Goal: Task Accomplishment & Management: Manage account settings

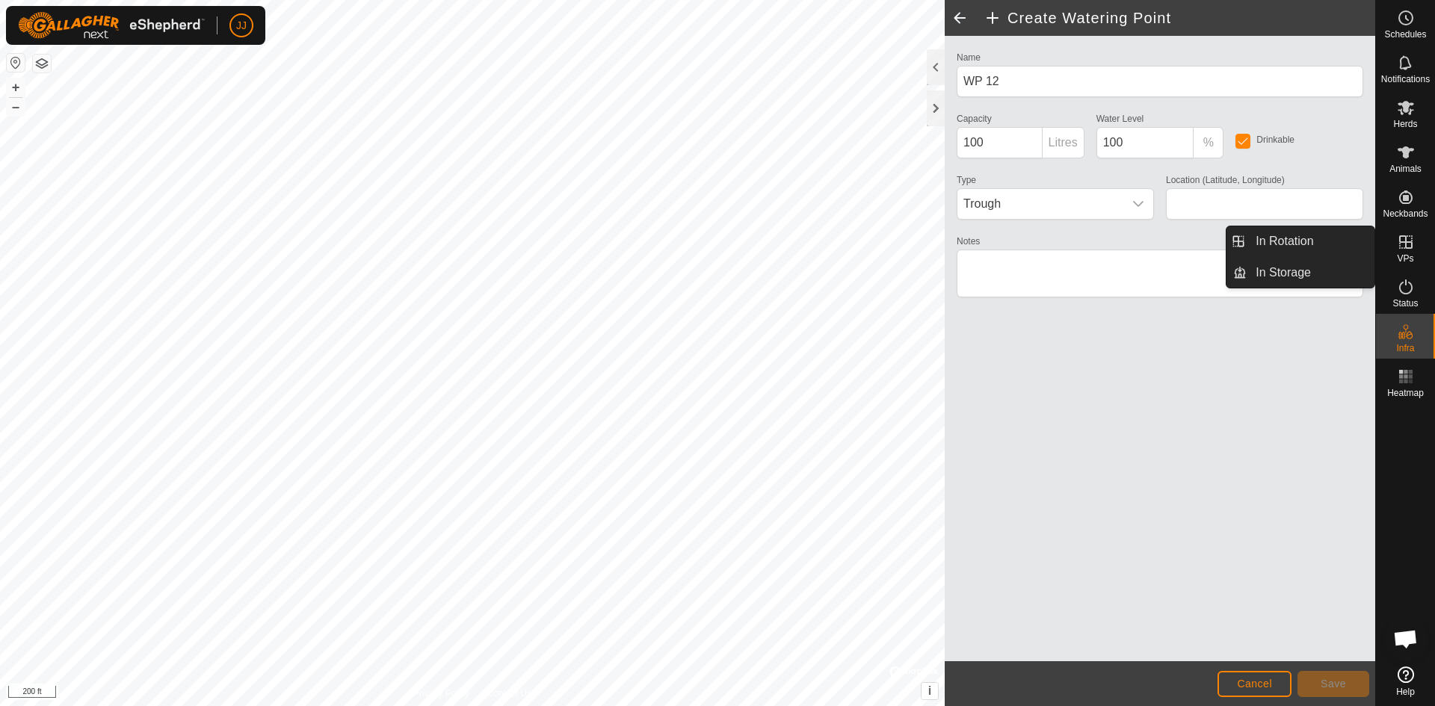
click at [1409, 244] on icon at bounding box center [1406, 242] width 18 height 18
click at [1289, 240] on link "In Rotation" at bounding box center [1311, 241] width 128 height 30
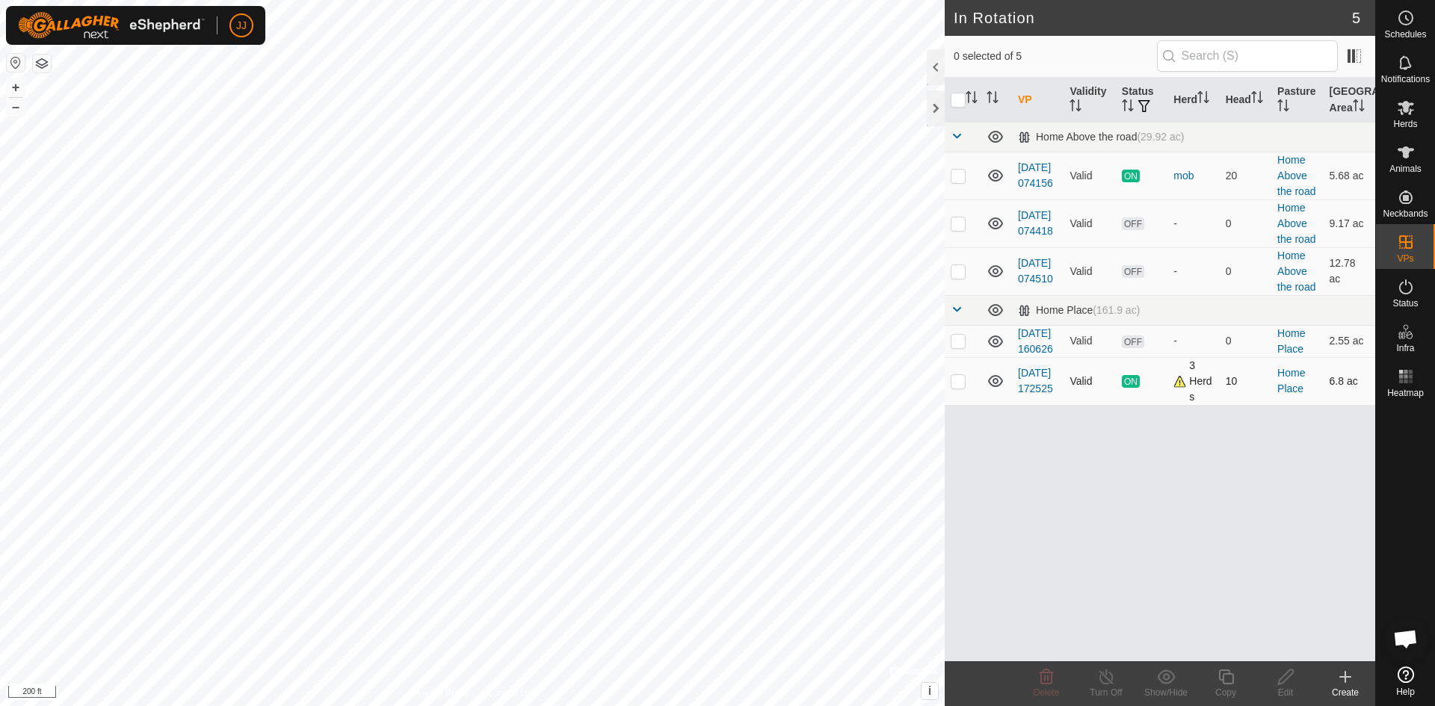
click at [1134, 388] on span "ON" at bounding box center [1131, 381] width 18 height 13
click at [964, 387] on p-checkbox at bounding box center [958, 381] width 15 height 12
checkbox input "true"
click at [1108, 679] on line at bounding box center [1106, 678] width 12 height 12
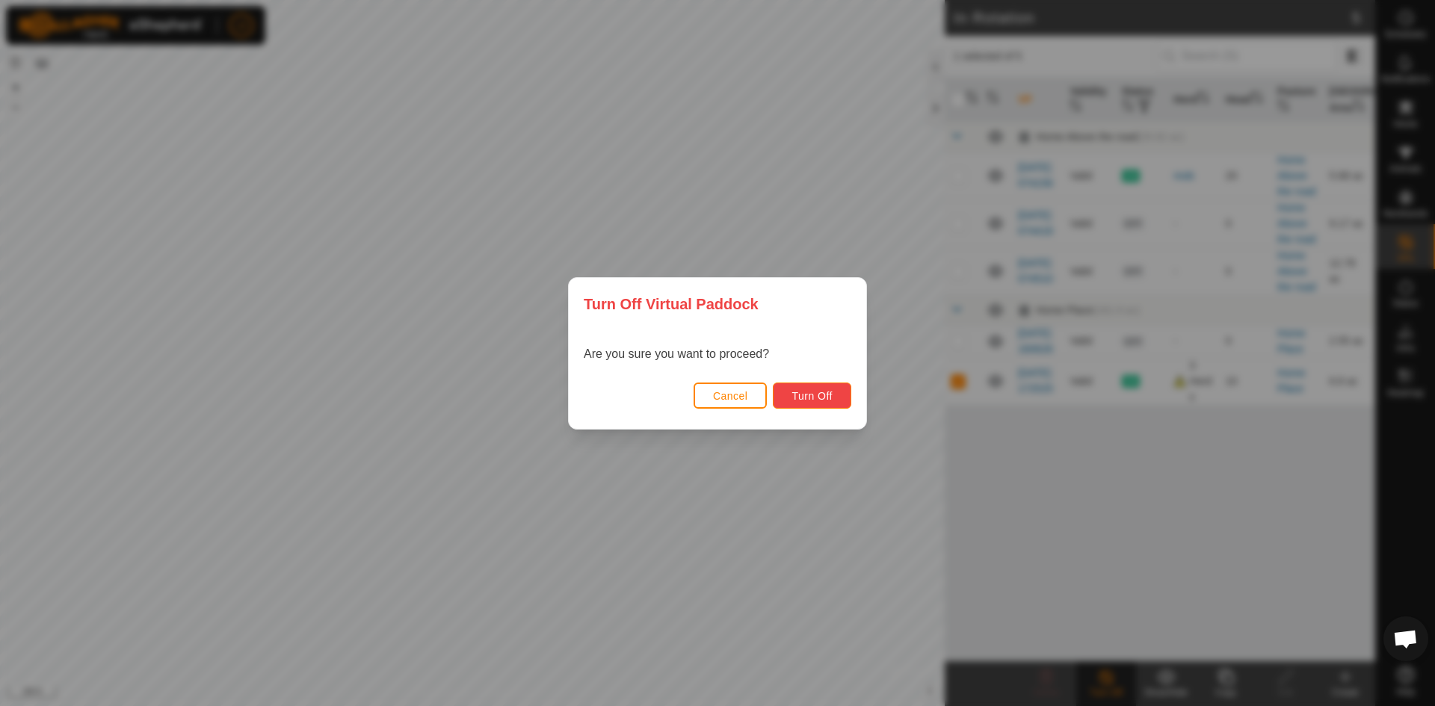
click at [815, 397] on span "Turn Off" at bounding box center [811, 396] width 41 height 12
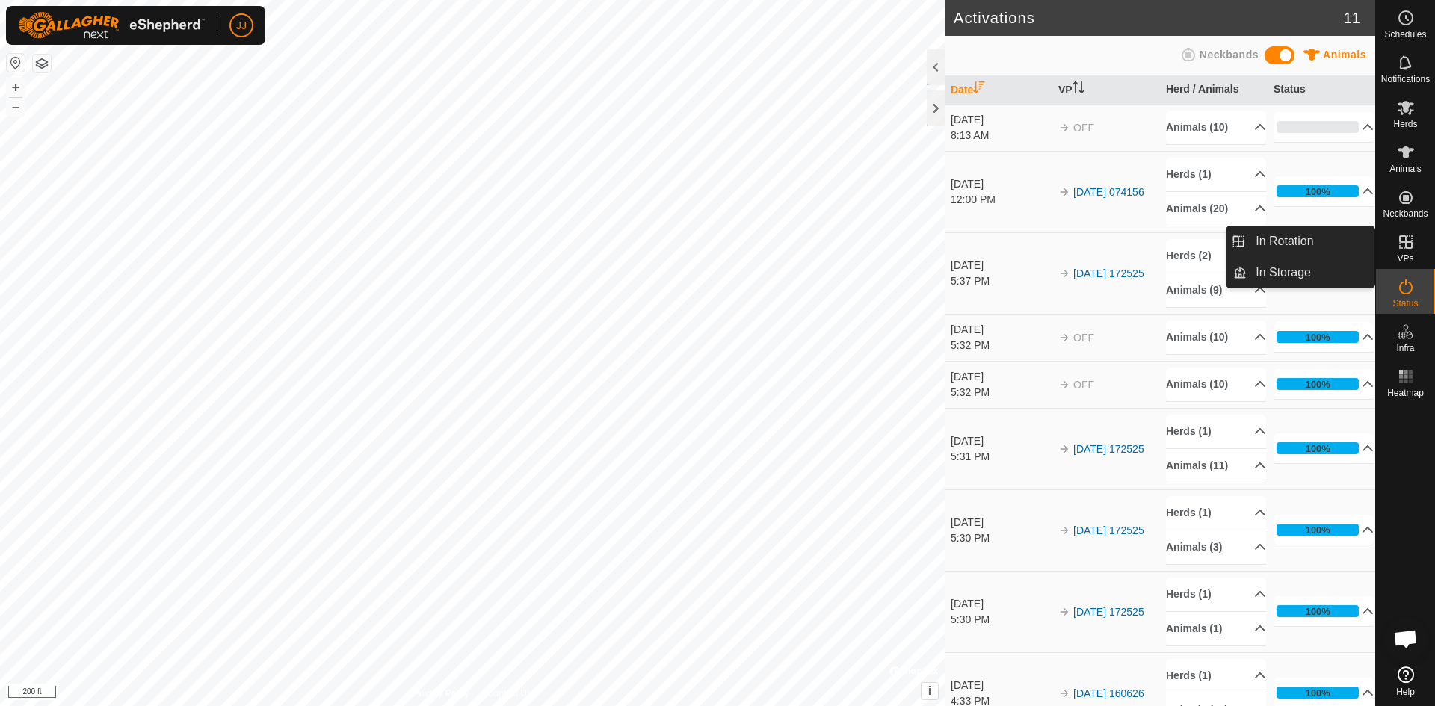
click at [1403, 248] on icon at bounding box center [1406, 242] width 18 height 18
click at [1403, 241] on icon at bounding box center [1406, 242] width 18 height 18
click at [1291, 242] on link "In Rotation" at bounding box center [1311, 241] width 128 height 30
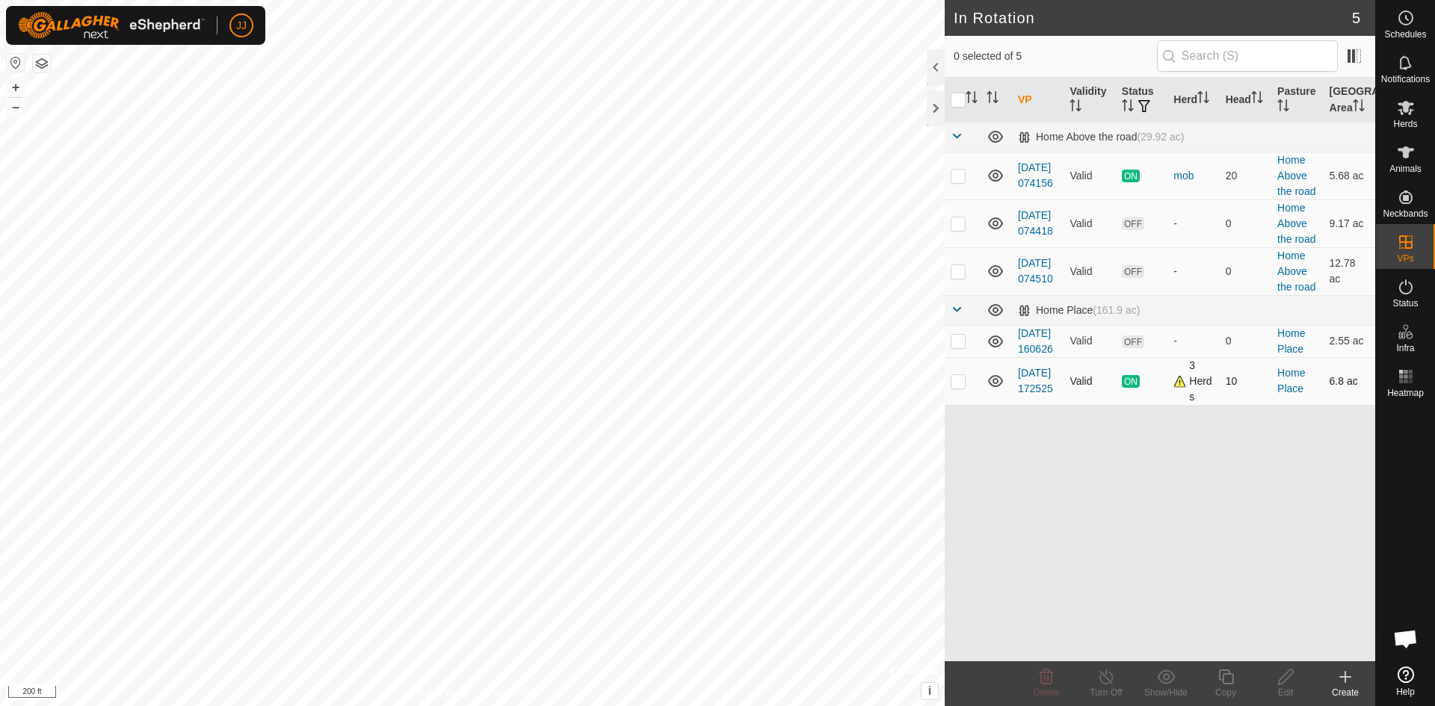
click at [963, 387] on p-checkbox at bounding box center [958, 381] width 15 height 12
click at [958, 387] on p-checkbox at bounding box center [958, 381] width 15 height 12
checkbox input "false"
click at [957, 274] on p-checkbox at bounding box center [958, 271] width 15 height 12
drag, startPoint x: 960, startPoint y: 265, endPoint x: 964, endPoint y: 250, distance: 14.9
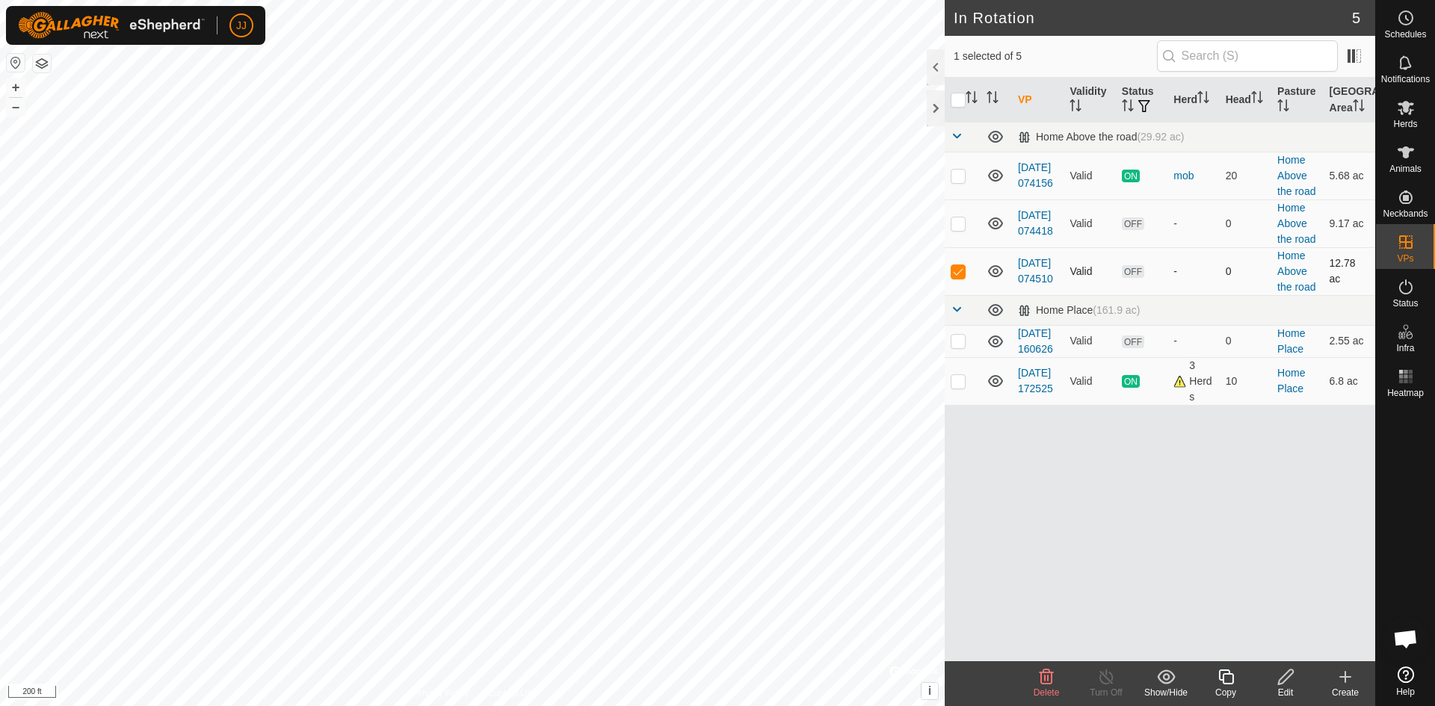
click at [963, 260] on td at bounding box center [963, 271] width 36 height 48
checkbox input "false"
click at [954, 222] on p-checkbox at bounding box center [958, 223] width 15 height 12
checkbox input "true"
click at [1283, 682] on icon at bounding box center [1285, 677] width 15 height 15
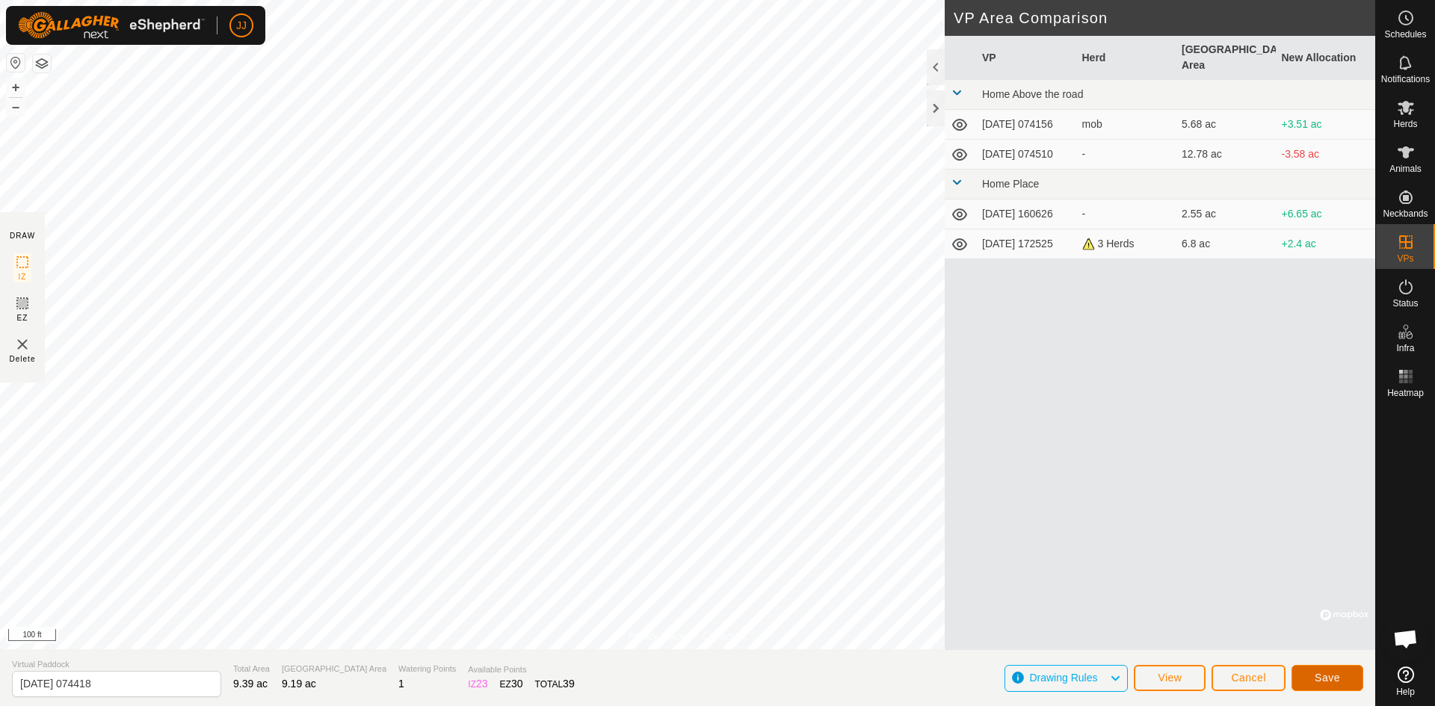
click at [1315, 680] on span "Save" at bounding box center [1327, 678] width 25 height 12
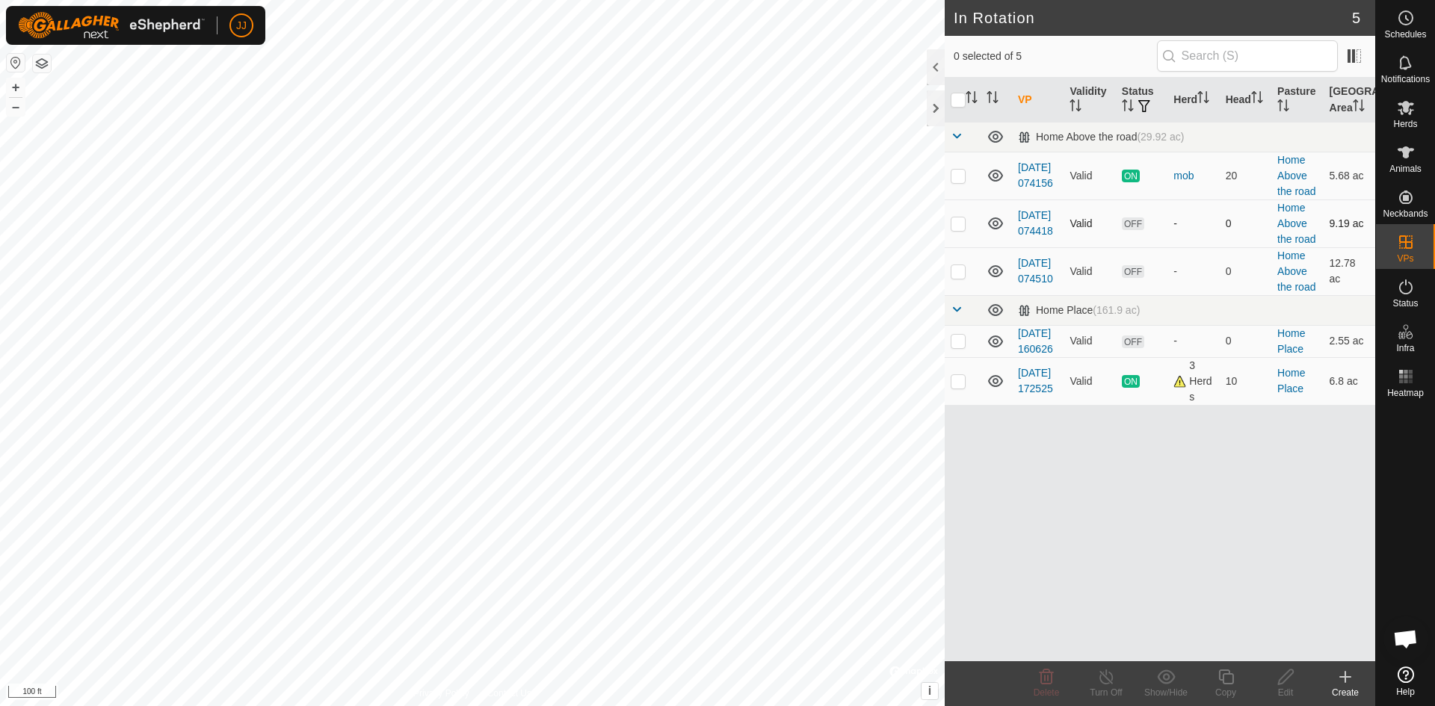
click at [955, 222] on p-checkbox at bounding box center [958, 223] width 15 height 12
checkbox input "true"
click at [1133, 227] on span "OFF" at bounding box center [1133, 223] width 22 height 13
click at [1404, 117] on es-mob-svg-icon at bounding box center [1405, 108] width 27 height 24
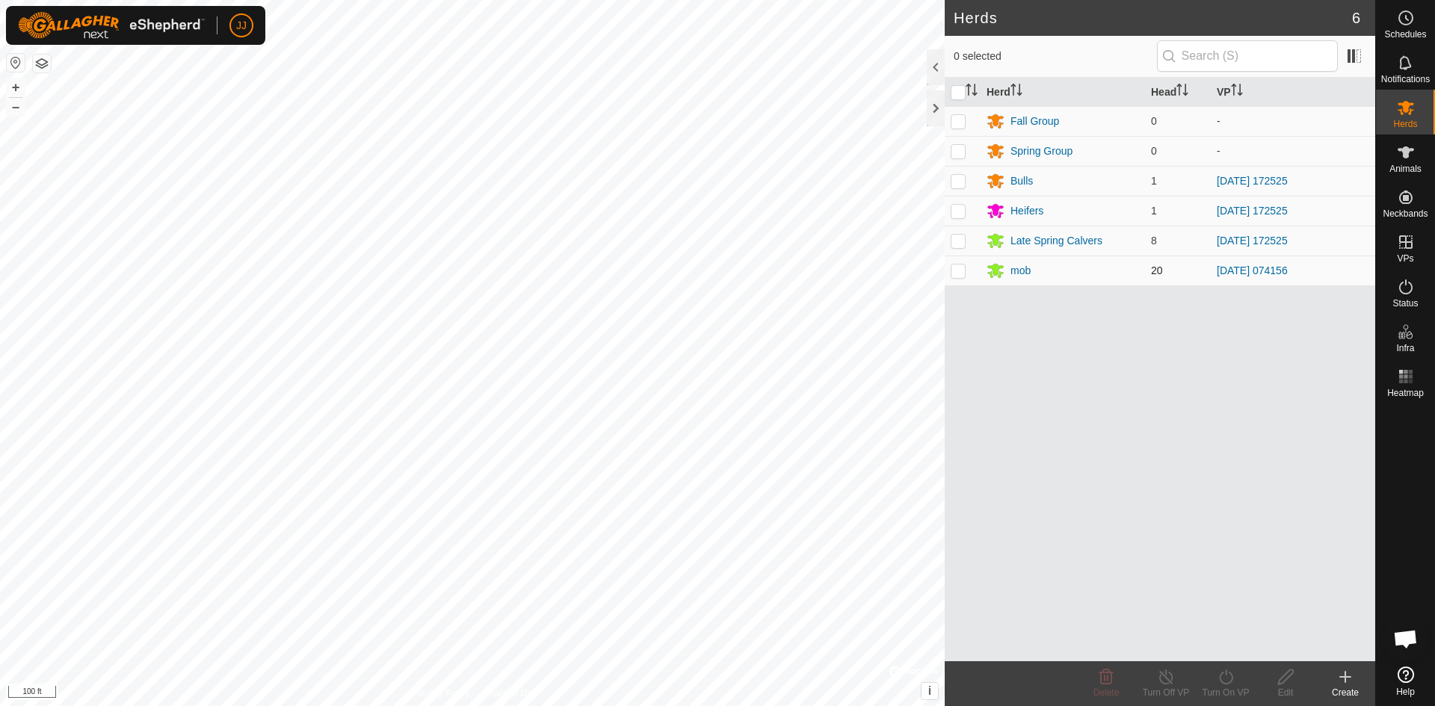
click at [960, 271] on p-checkbox at bounding box center [958, 271] width 15 height 12
checkbox input "true"
click at [1226, 684] on icon at bounding box center [1225, 677] width 13 height 15
click at [1214, 647] on link "Now" at bounding box center [1270, 644] width 148 height 30
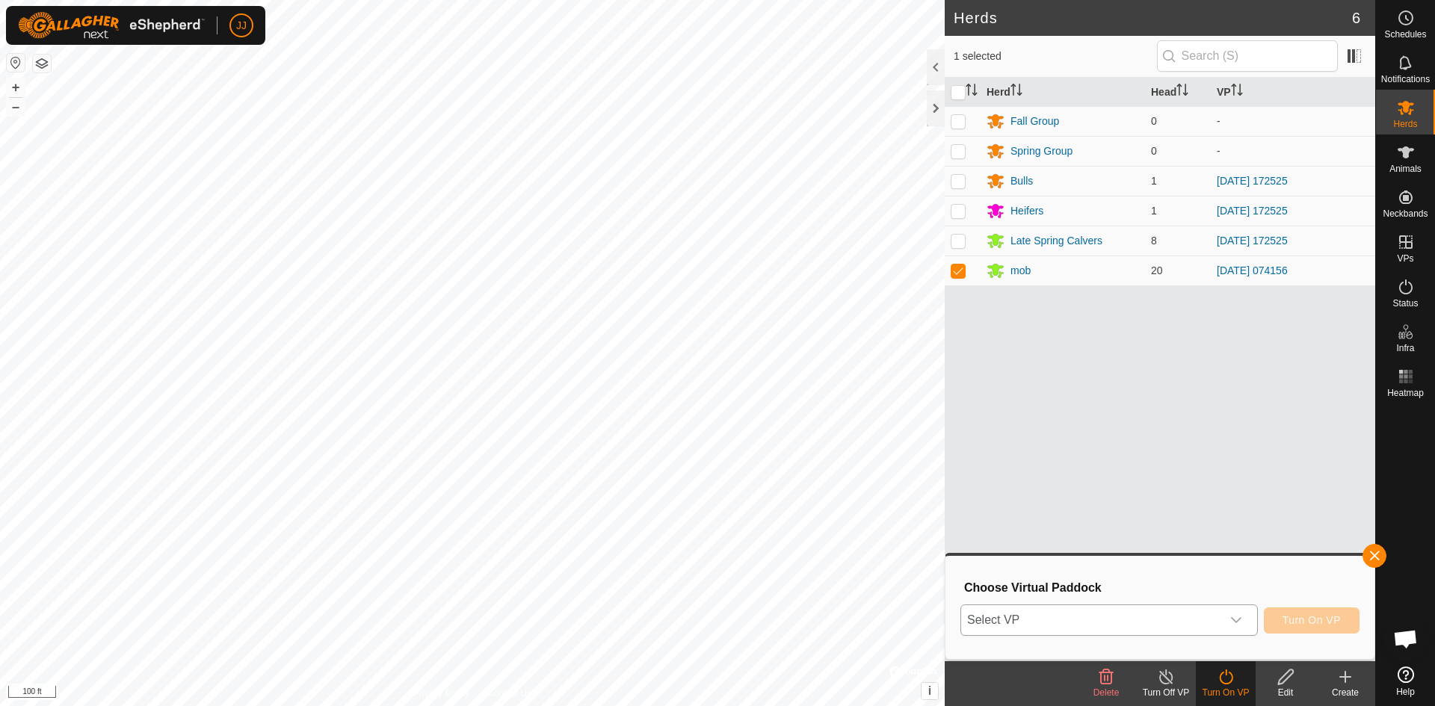
click at [1234, 615] on icon "dropdown trigger" at bounding box center [1236, 620] width 12 height 12
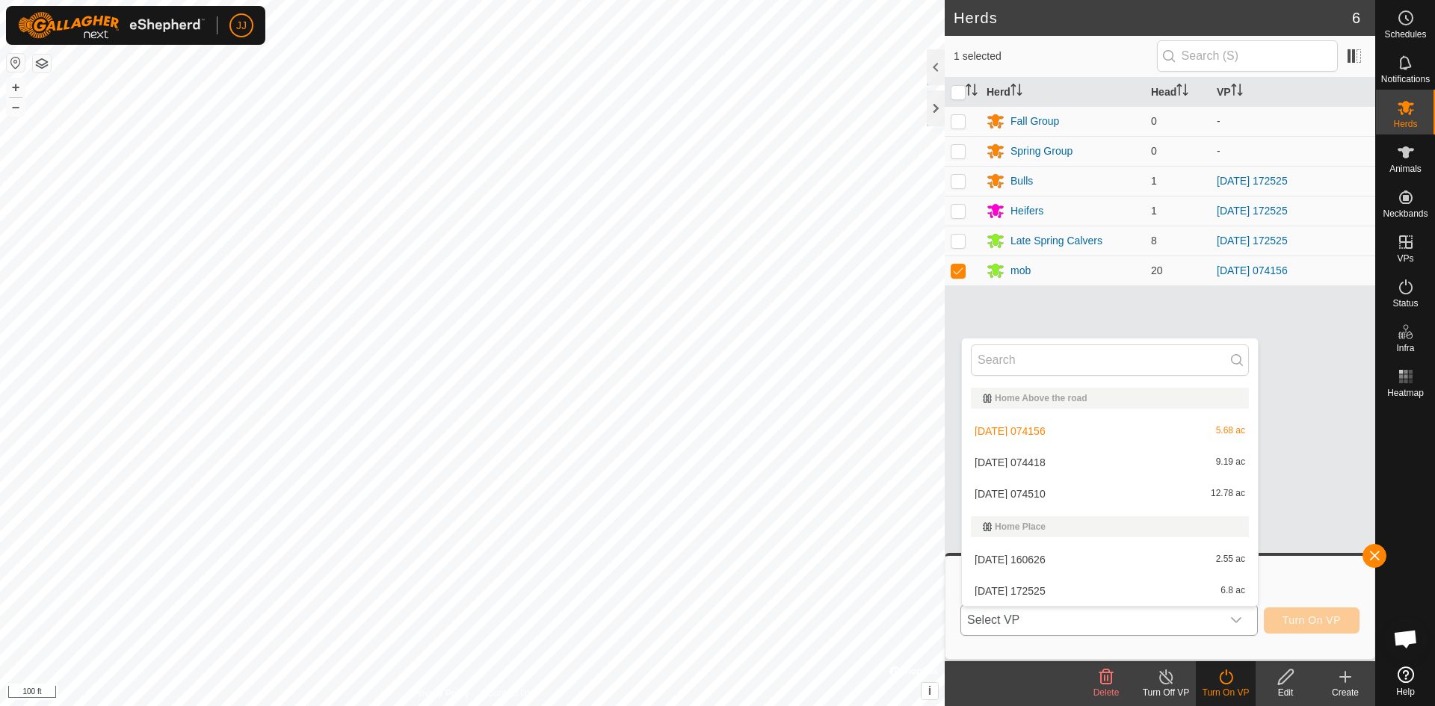
click at [1051, 466] on li "[DATE] 074418 9.19 ac" at bounding box center [1110, 463] width 296 height 30
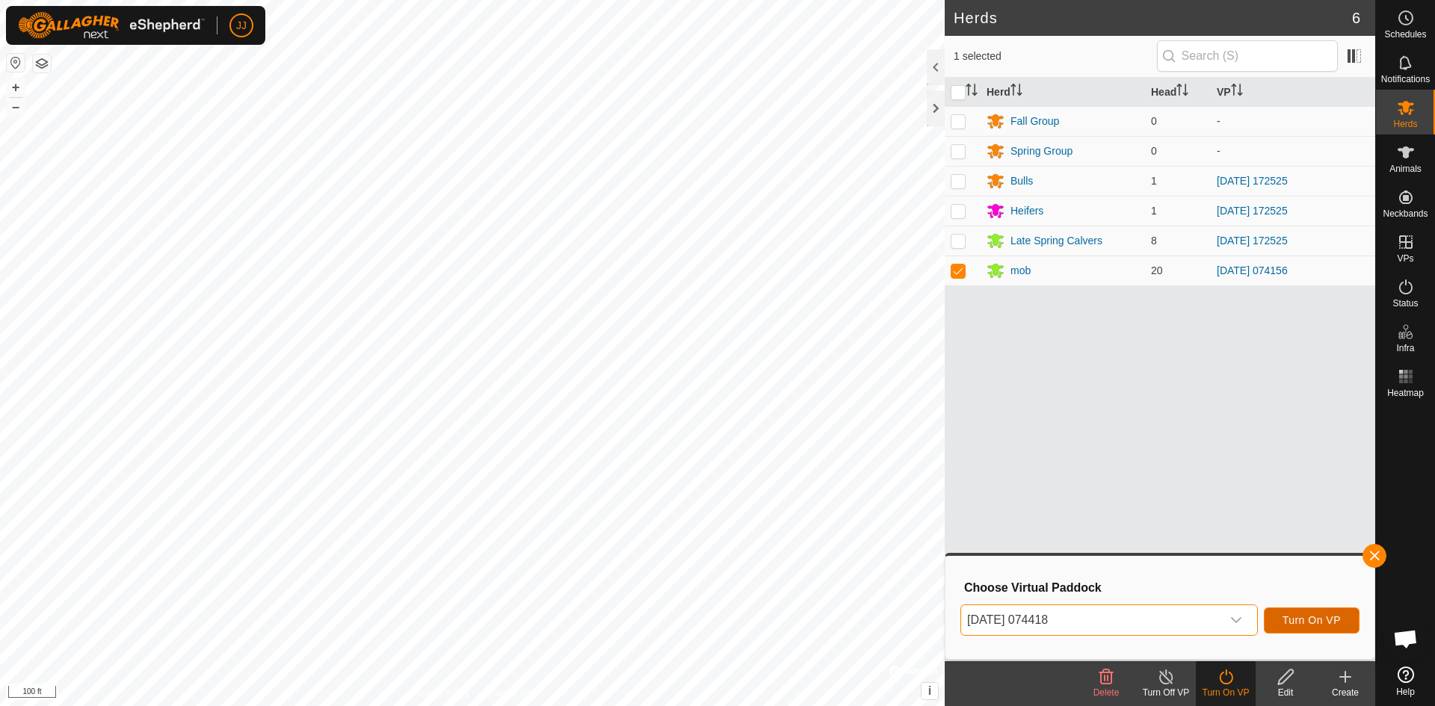
click at [1303, 625] on span "Turn On VP" at bounding box center [1311, 620] width 58 height 12
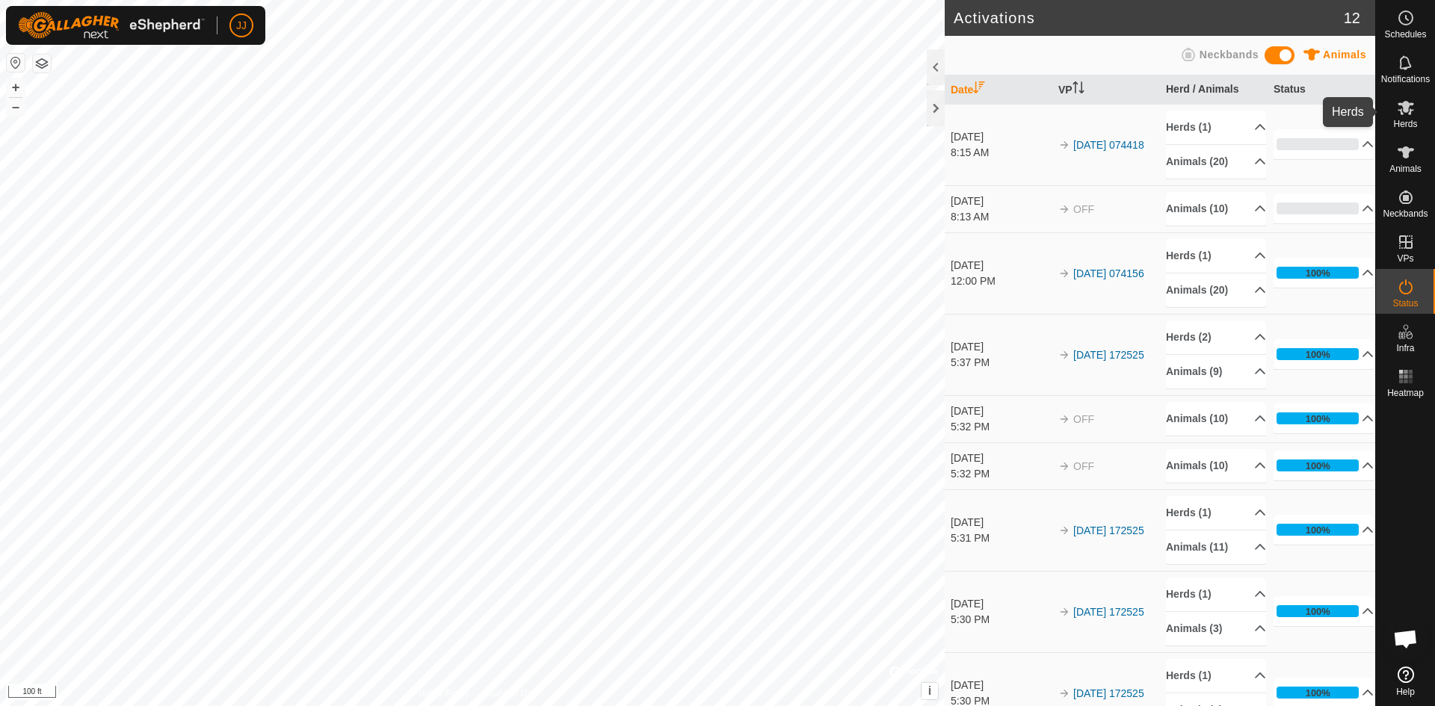
click at [1409, 111] on icon at bounding box center [1406, 108] width 18 height 18
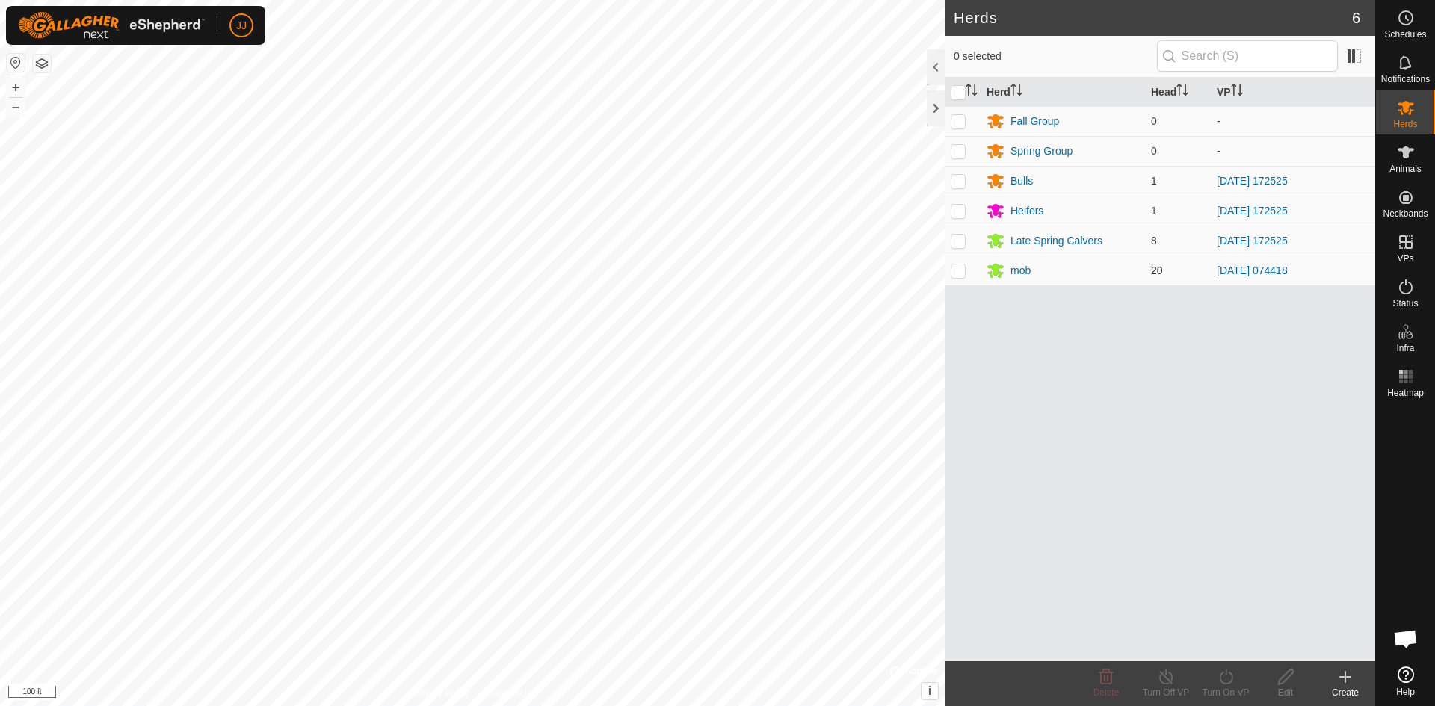
click at [958, 271] on p-checkbox at bounding box center [958, 271] width 15 height 12
checkbox input "true"
click at [935, 64] on div at bounding box center [936, 67] width 18 height 36
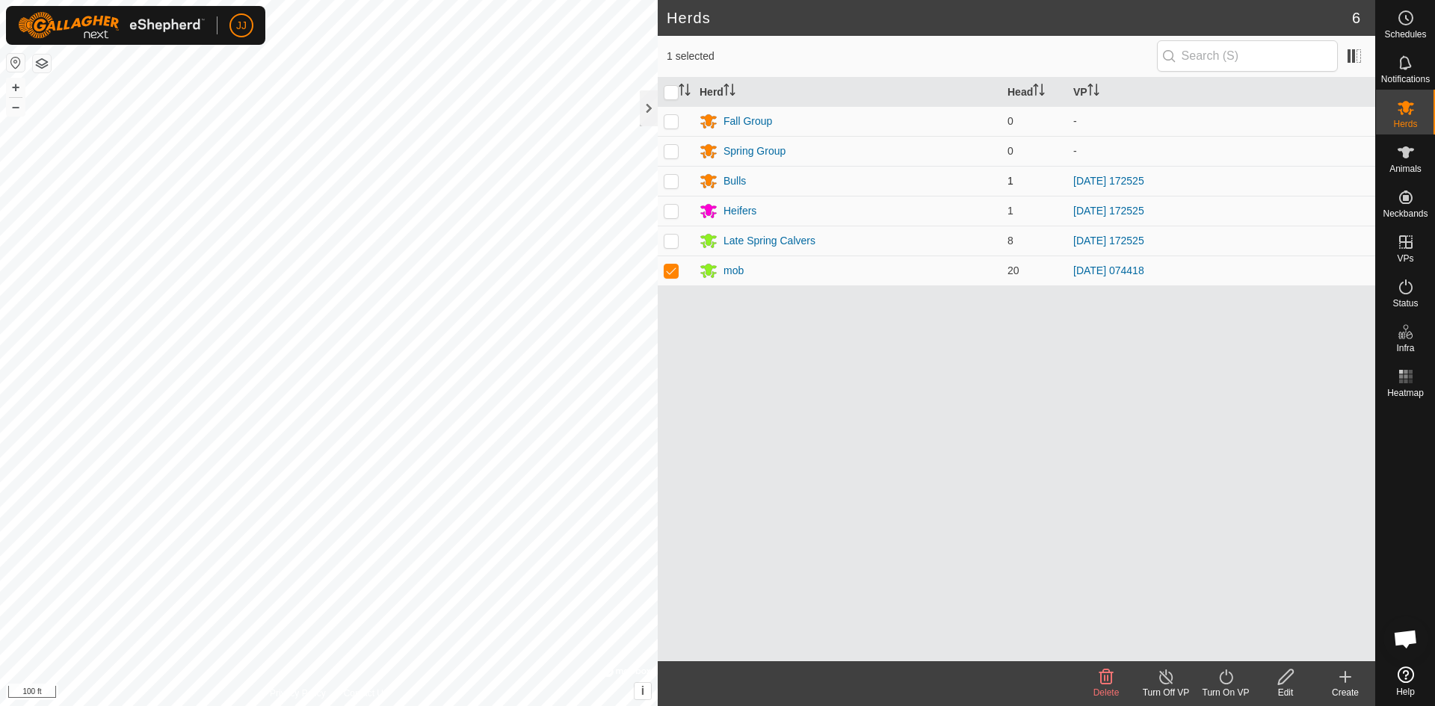
click at [673, 184] on p-checkbox at bounding box center [671, 181] width 15 height 12
checkbox input "true"
click at [672, 271] on p-checkbox at bounding box center [671, 271] width 15 height 12
checkbox input "false"
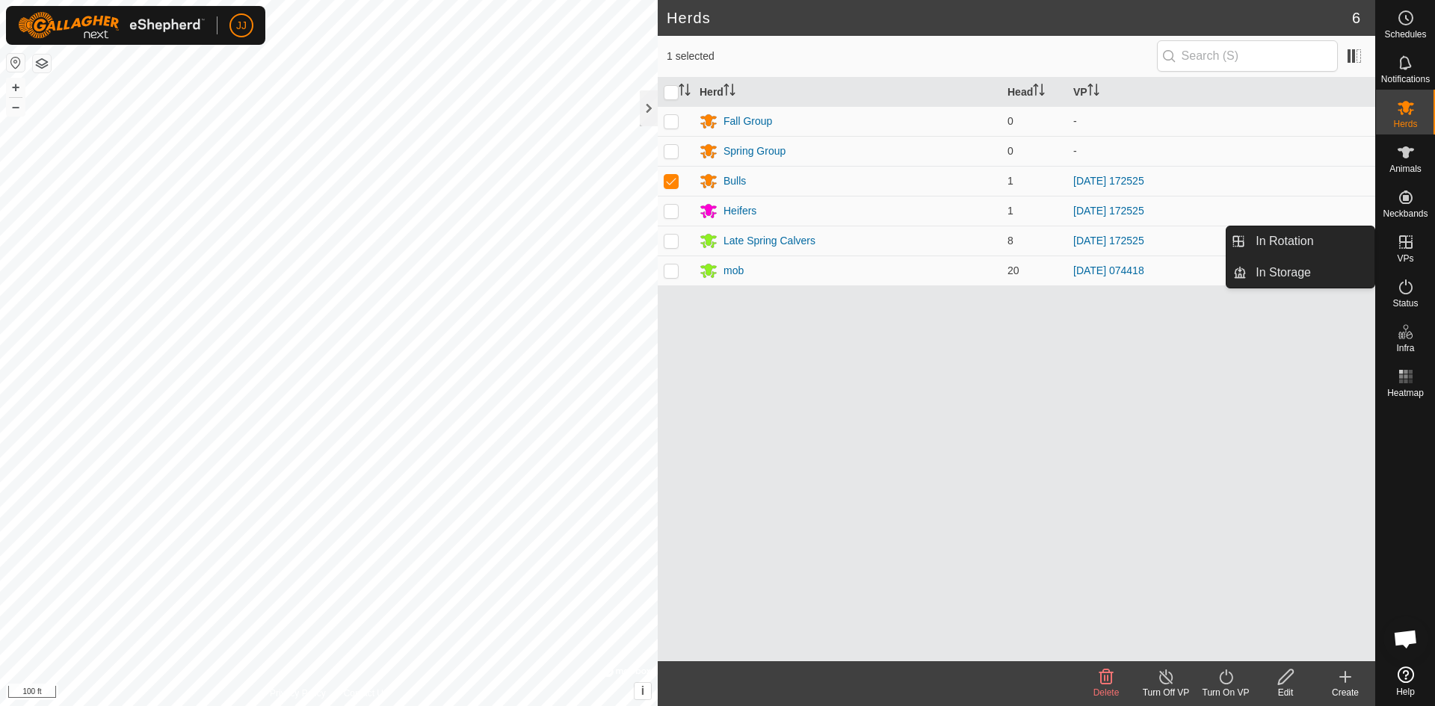
click at [1399, 244] on icon at bounding box center [1405, 241] width 13 height 13
click at [1300, 242] on link "In Rotation" at bounding box center [1311, 241] width 128 height 30
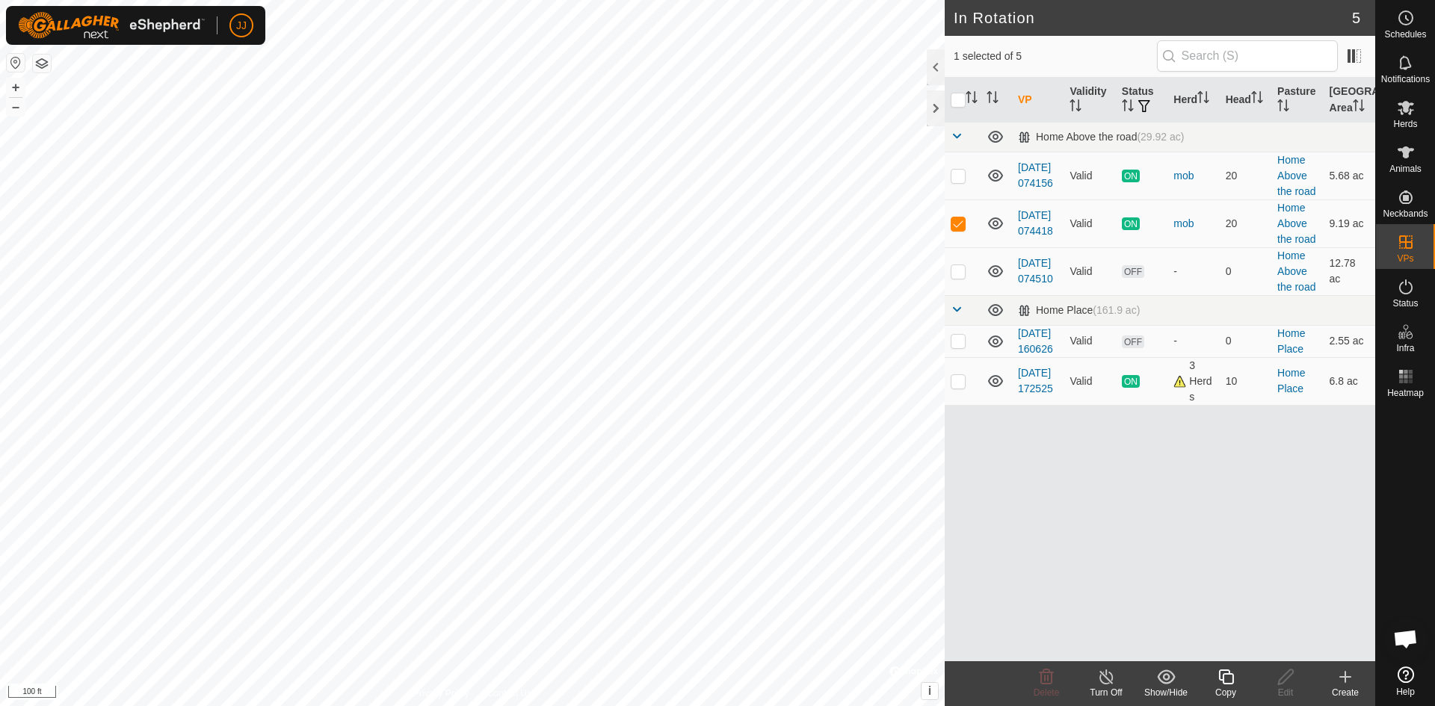
click at [1031, 693] on div "In Rotation 5 1 selected of 5 VP Validity Status Herd Head Pasture [GEOGRAPHIC_…" at bounding box center [687, 353] width 1375 height 706
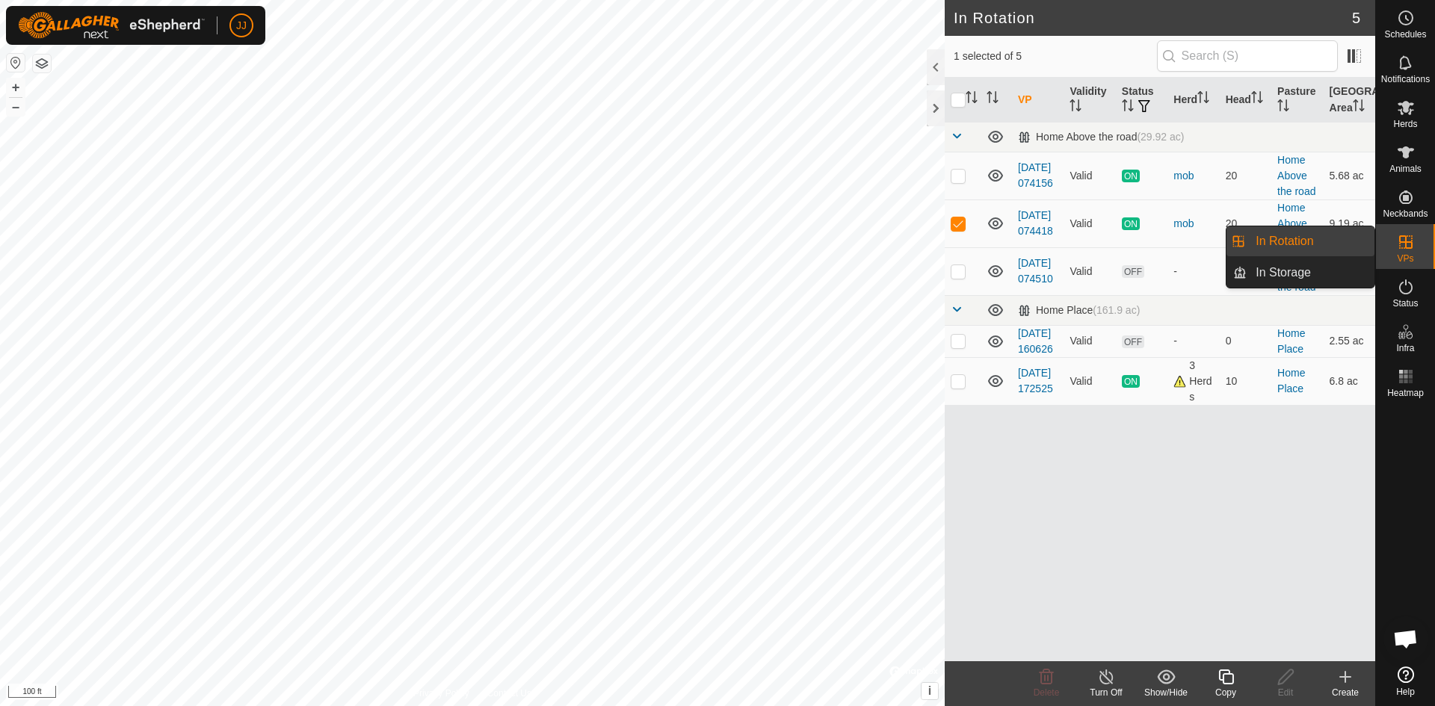
click at [1341, 682] on icon at bounding box center [1345, 677] width 18 height 18
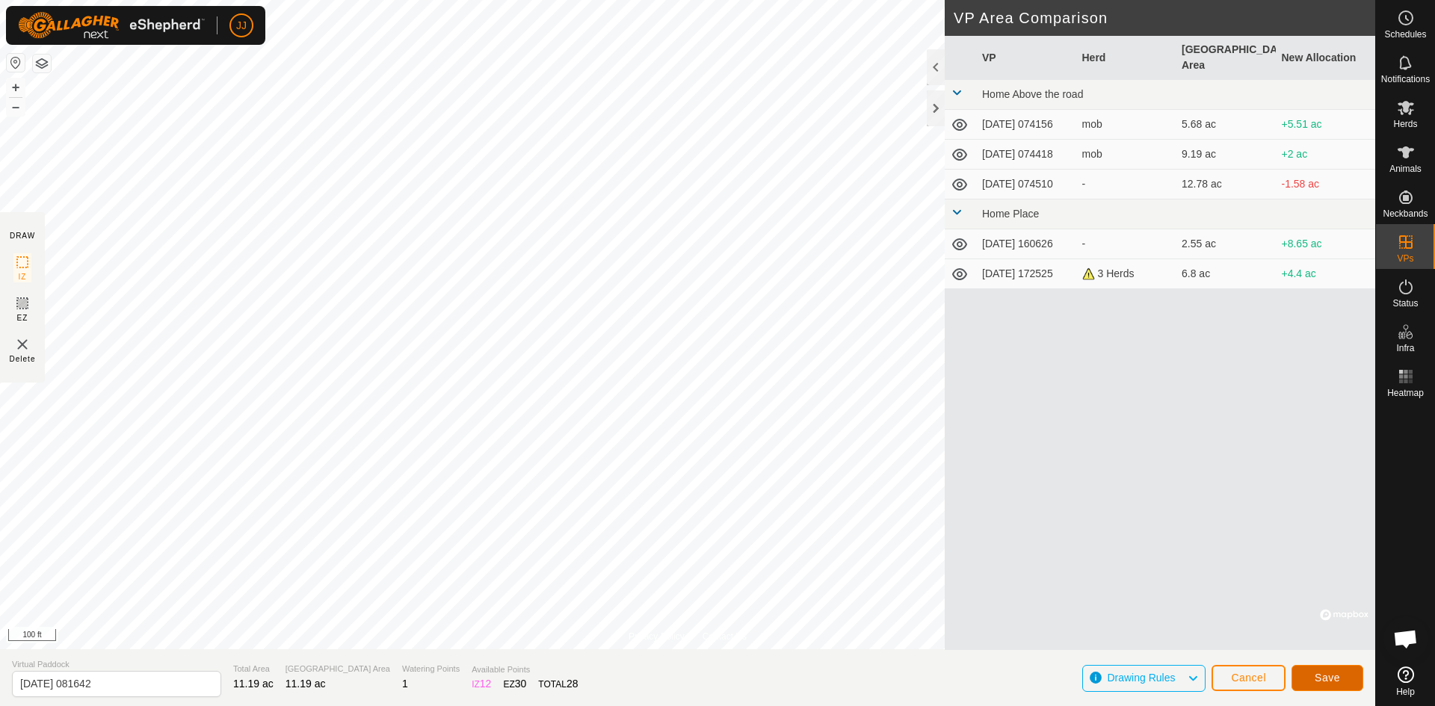
click at [1340, 684] on button "Save" at bounding box center [1327, 678] width 72 height 26
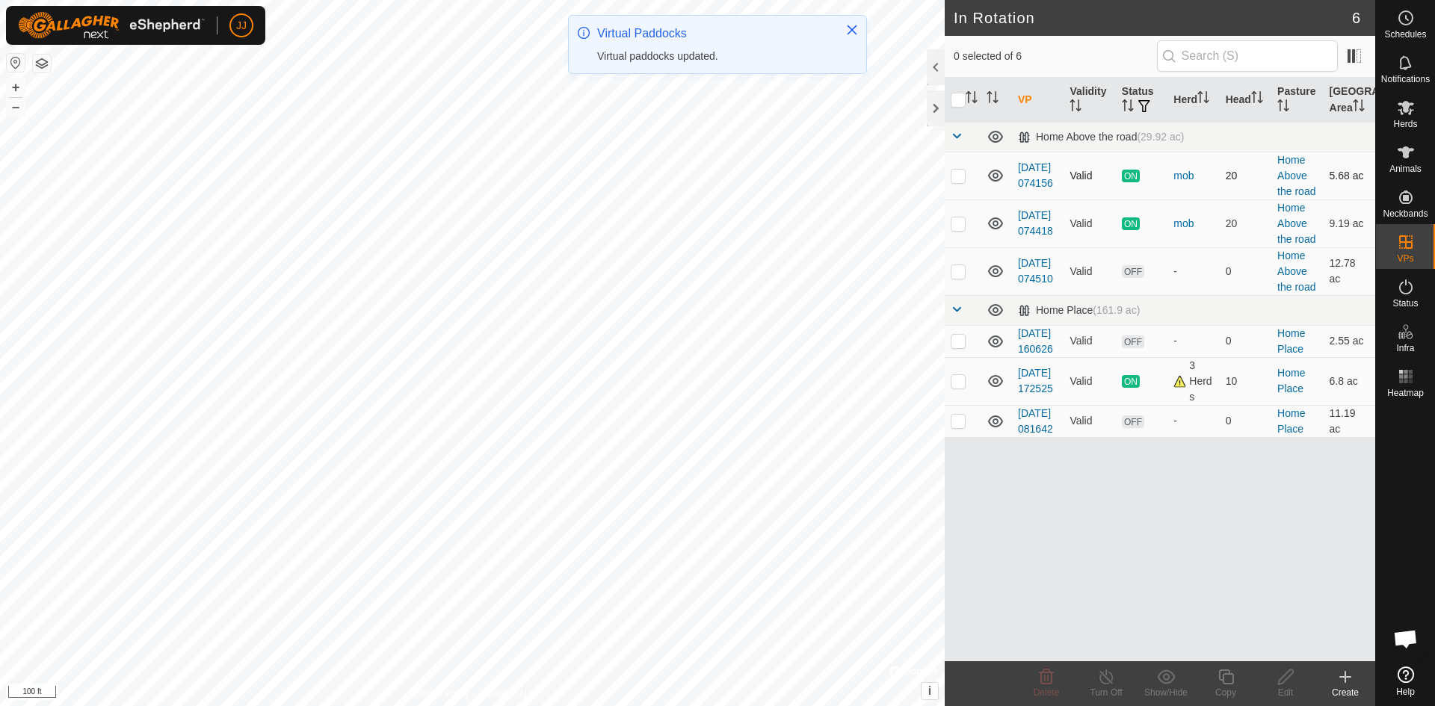
click at [961, 179] on p-checkbox at bounding box center [958, 176] width 15 height 12
checkbox input "true"
click at [1102, 688] on div "Turn Off" at bounding box center [1106, 692] width 60 height 13
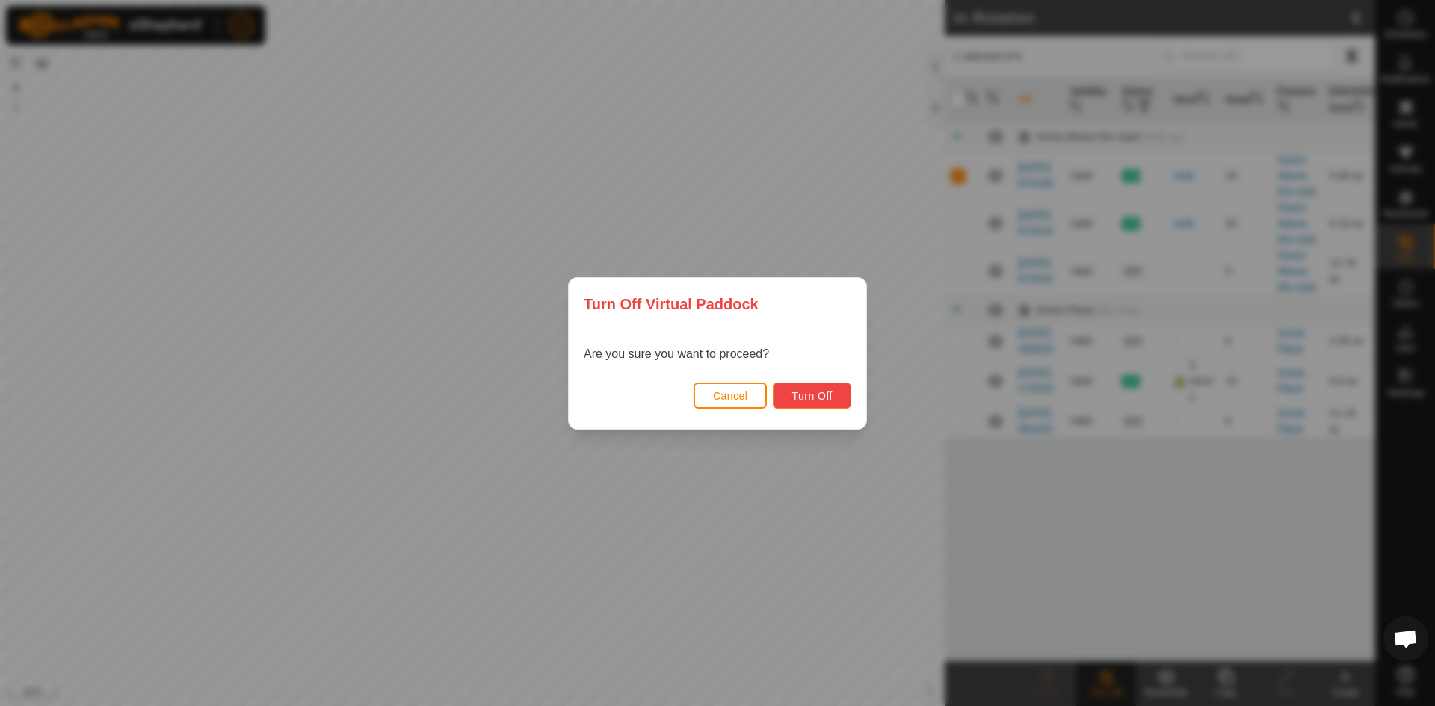
click at [813, 401] on span "Turn Off" at bounding box center [811, 396] width 41 height 12
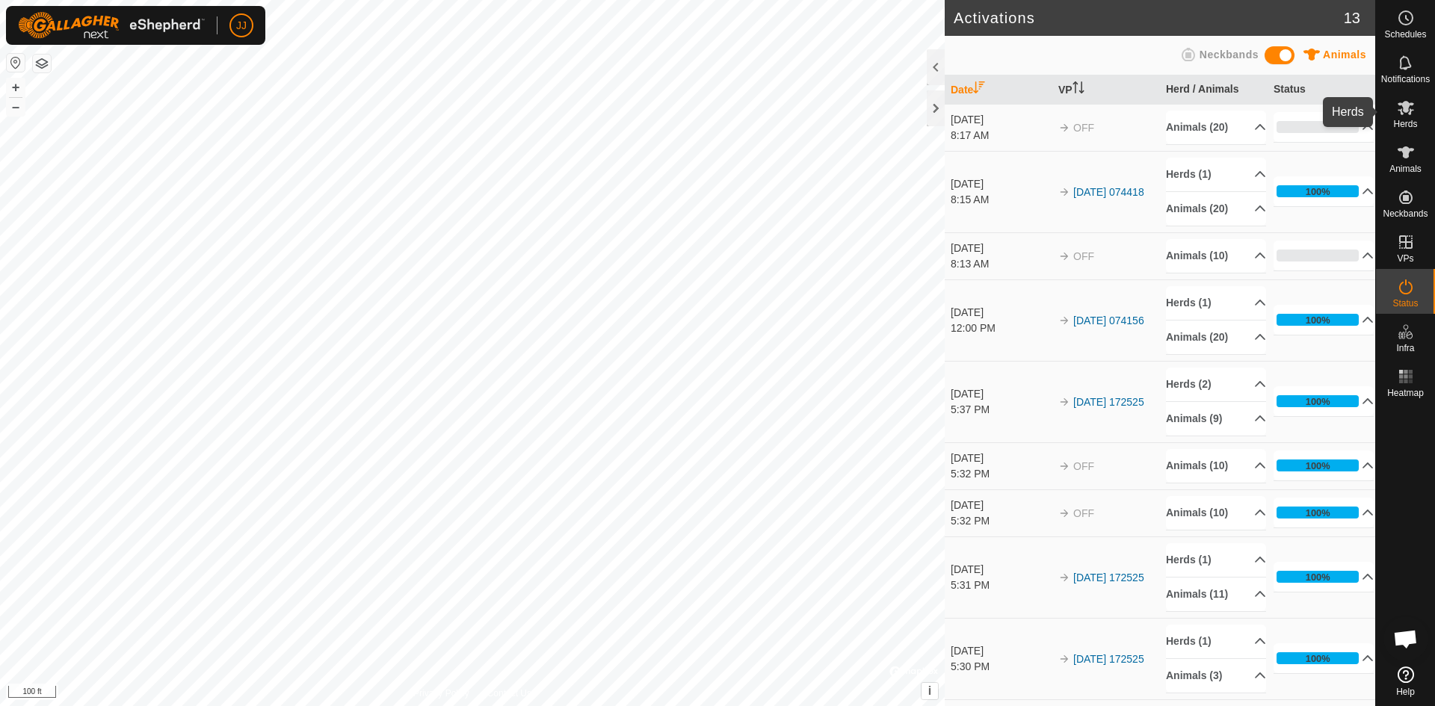
click at [1409, 117] on es-mob-svg-icon at bounding box center [1405, 108] width 27 height 24
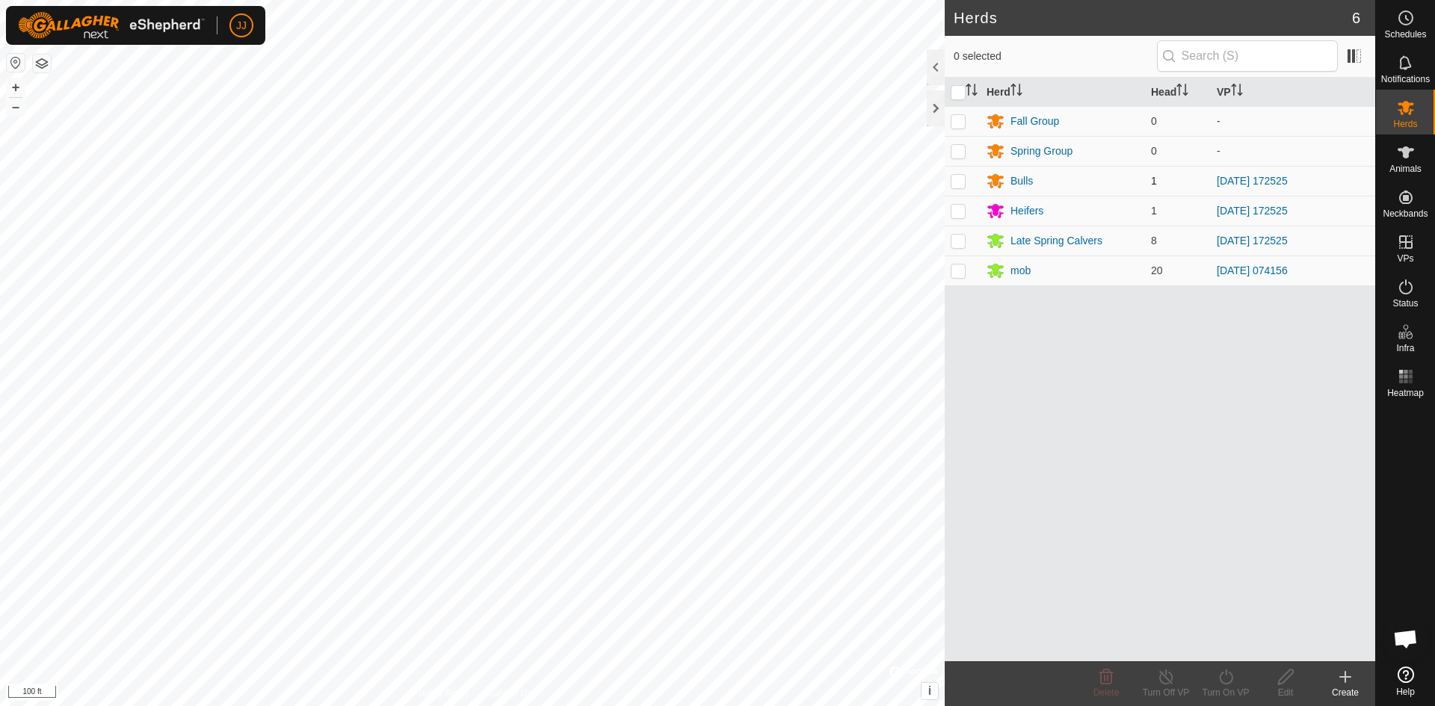
click at [958, 179] on p-checkbox at bounding box center [958, 181] width 15 height 12
checkbox input "true"
click at [958, 211] on p-checkbox at bounding box center [958, 211] width 15 height 12
checkbox input "true"
click at [959, 240] on p-checkbox at bounding box center [958, 241] width 15 height 12
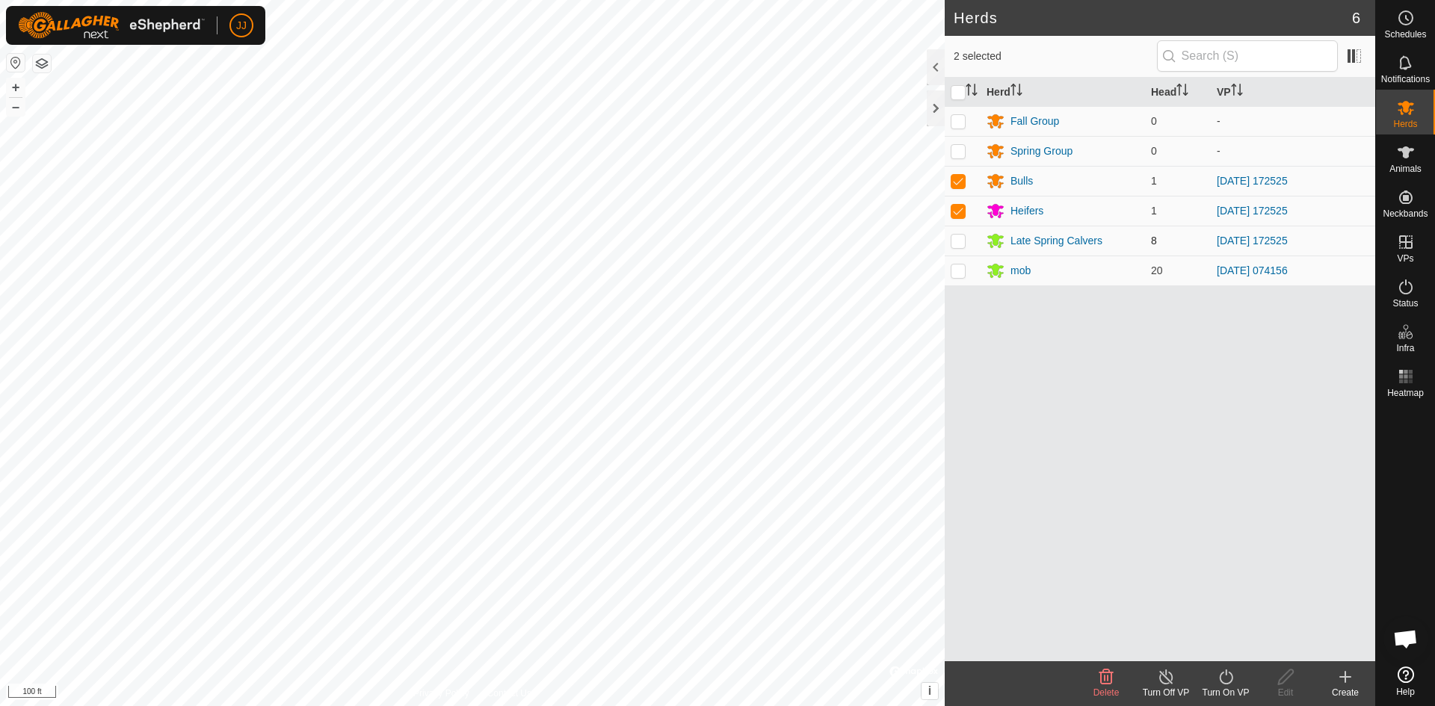
checkbox input "true"
click at [1228, 679] on icon at bounding box center [1226, 677] width 19 height 18
click at [1243, 643] on link "Now" at bounding box center [1270, 644] width 148 height 30
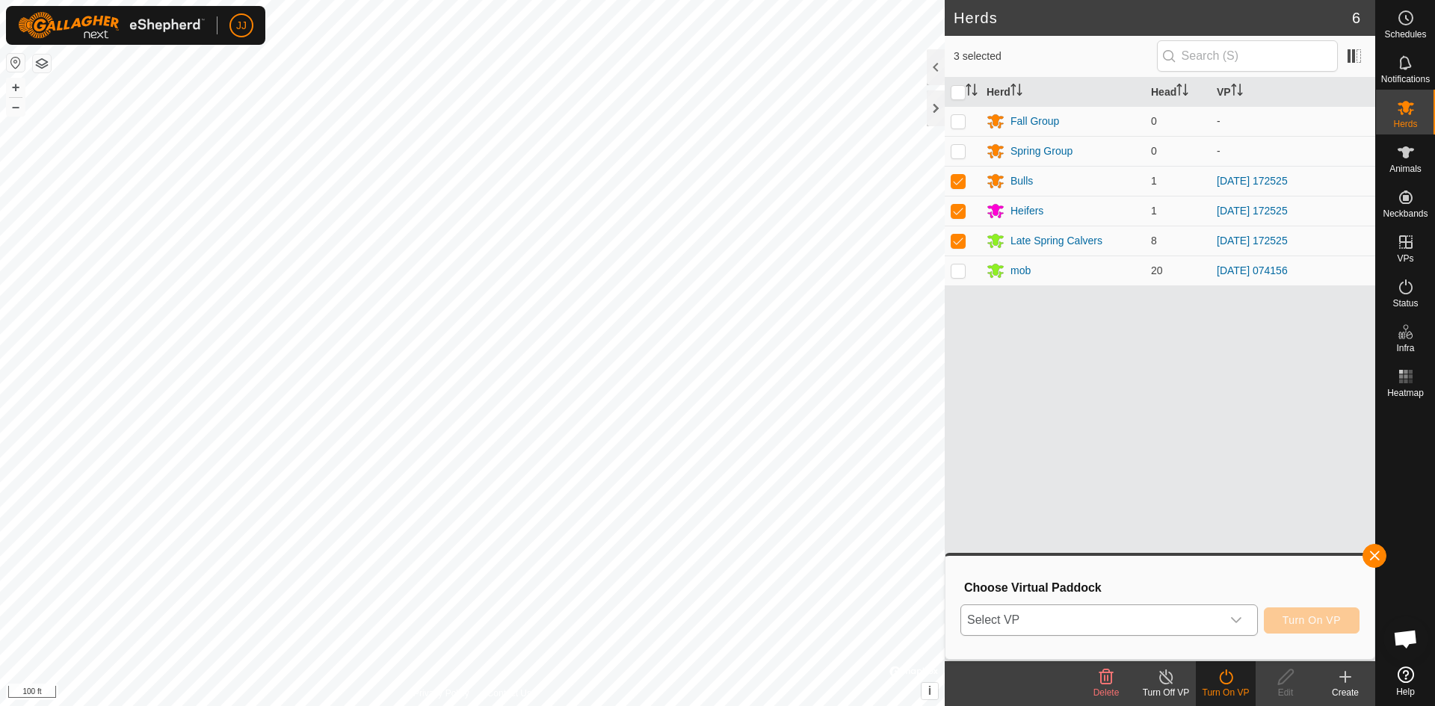
click at [1137, 619] on span "Select VP" at bounding box center [1091, 620] width 260 height 30
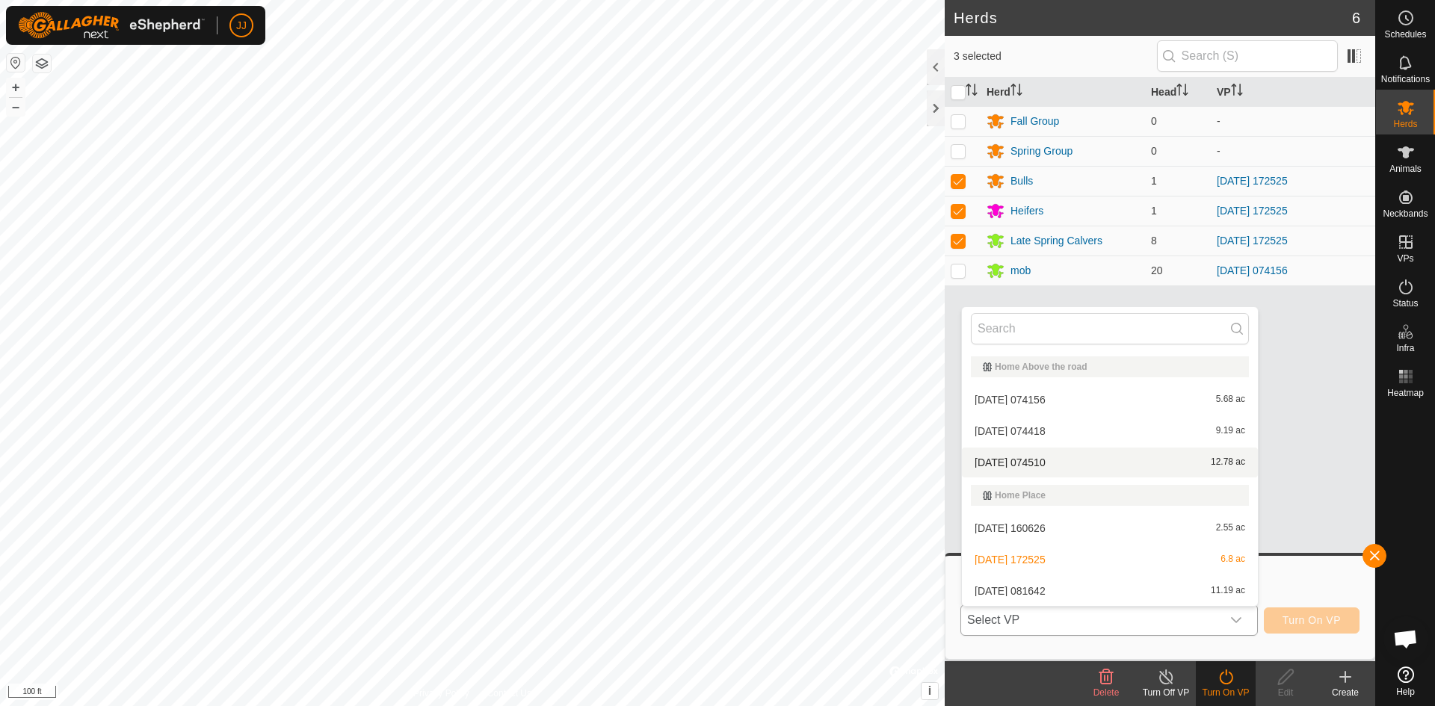
click at [1019, 459] on li "[DATE] 074510 12.78 ac" at bounding box center [1110, 463] width 296 height 30
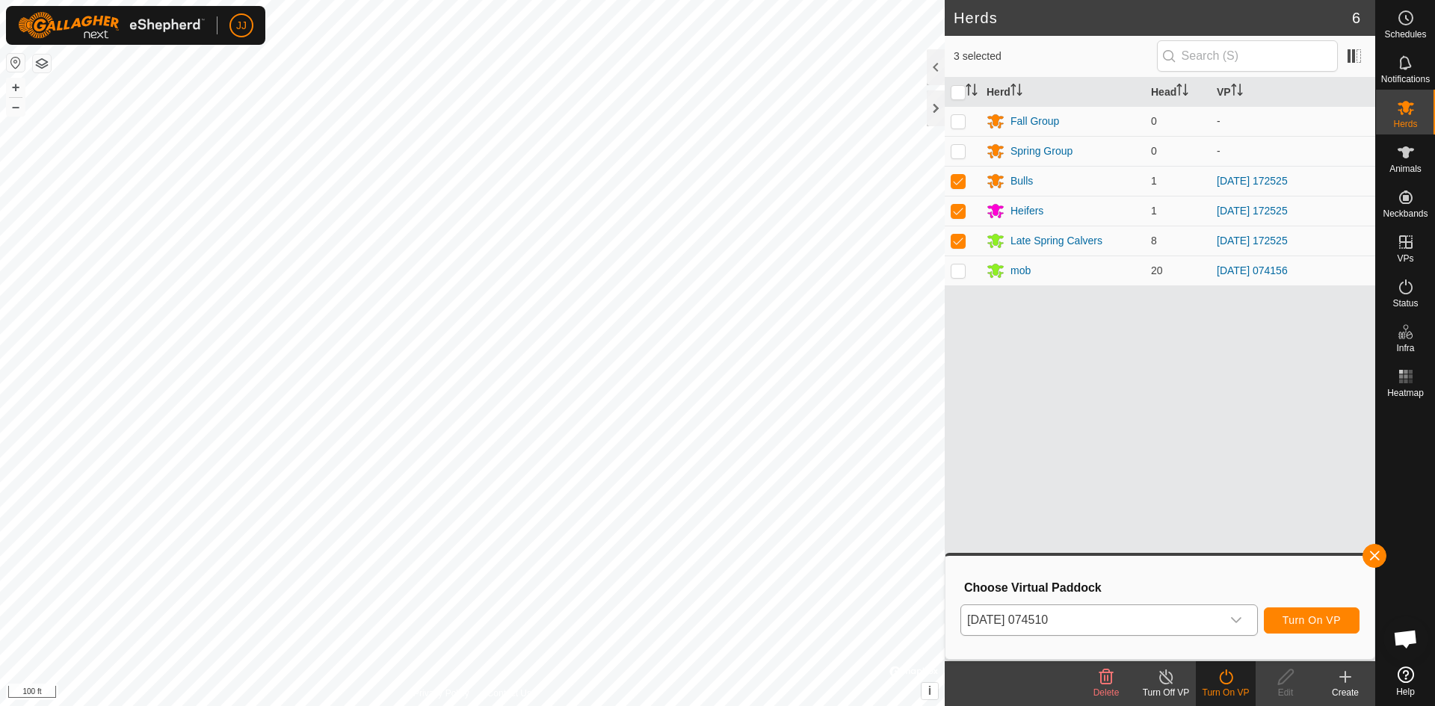
click at [1238, 622] on icon "dropdown trigger" at bounding box center [1236, 620] width 10 height 6
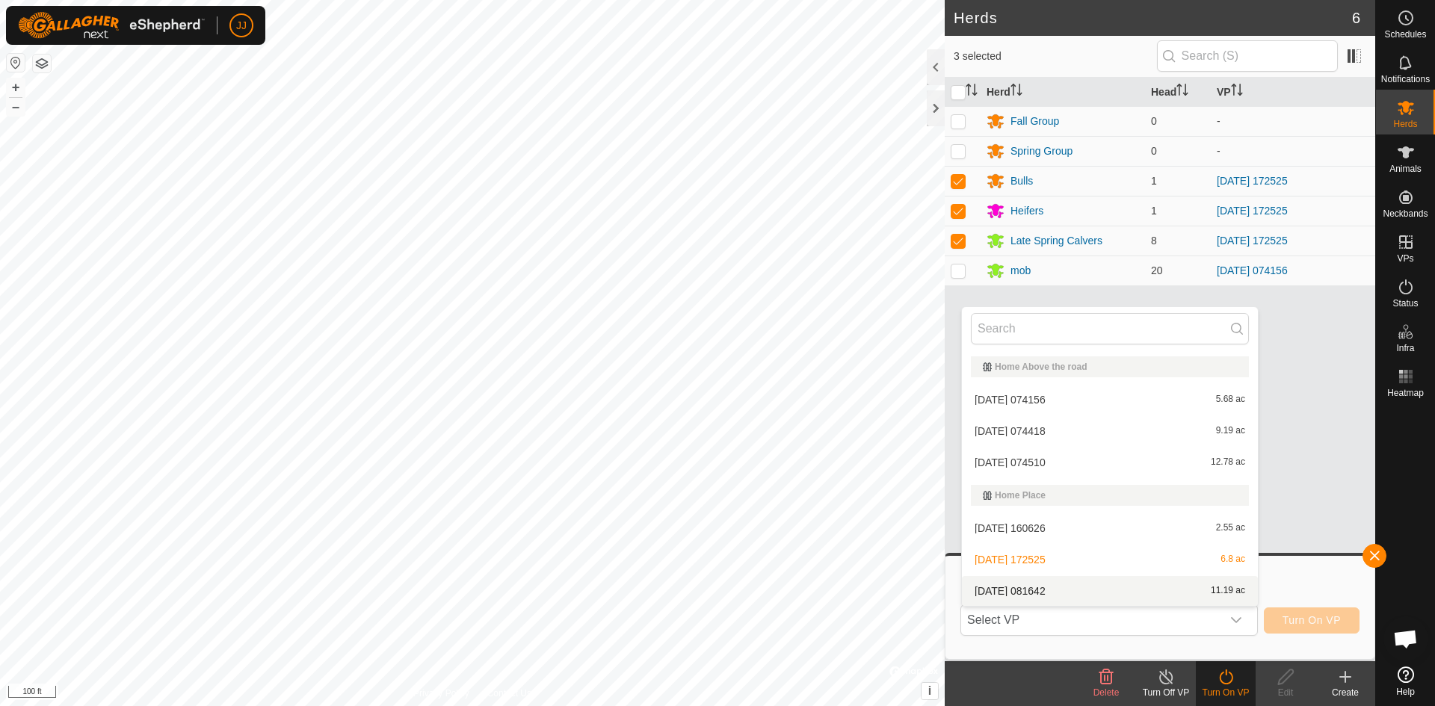
click at [1039, 593] on li "[DATE] 081642 11.19 ac" at bounding box center [1110, 591] width 296 height 30
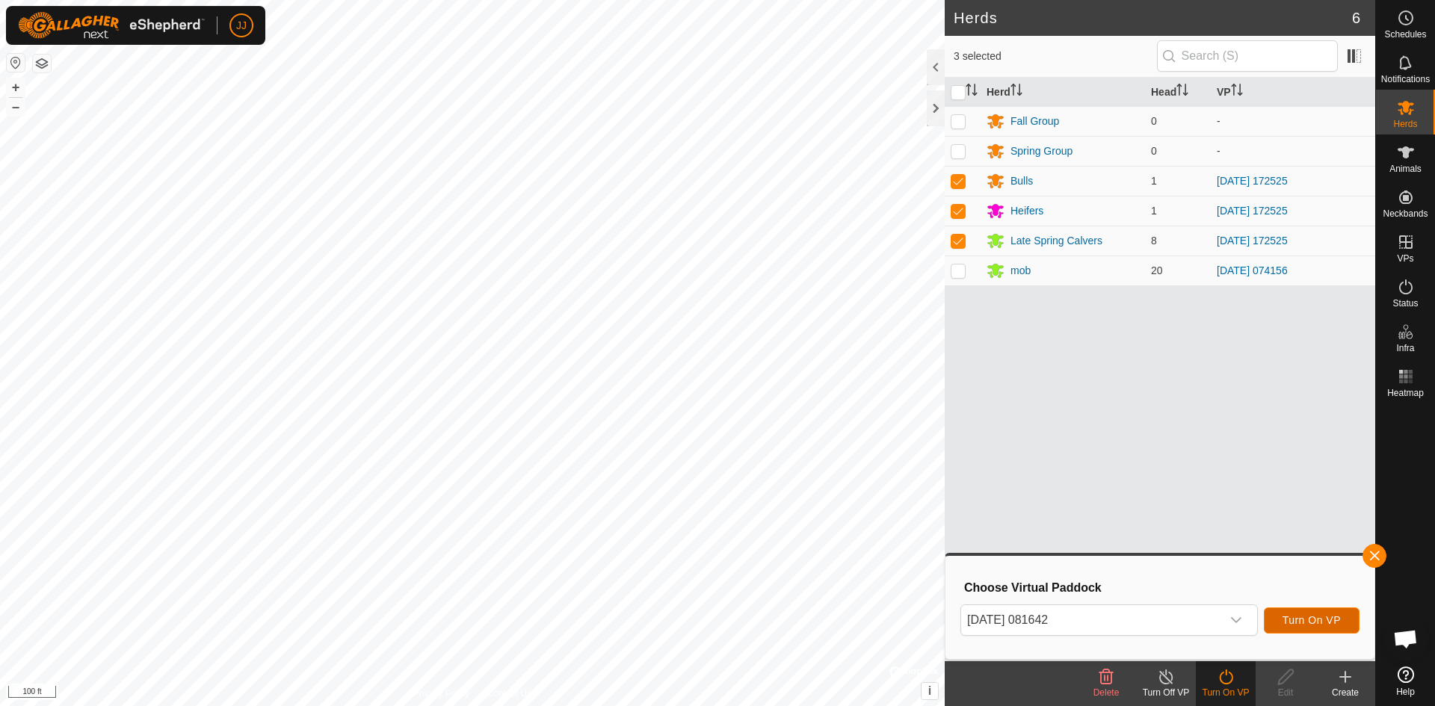
click at [1332, 625] on span "Turn On VP" at bounding box center [1311, 620] width 58 height 12
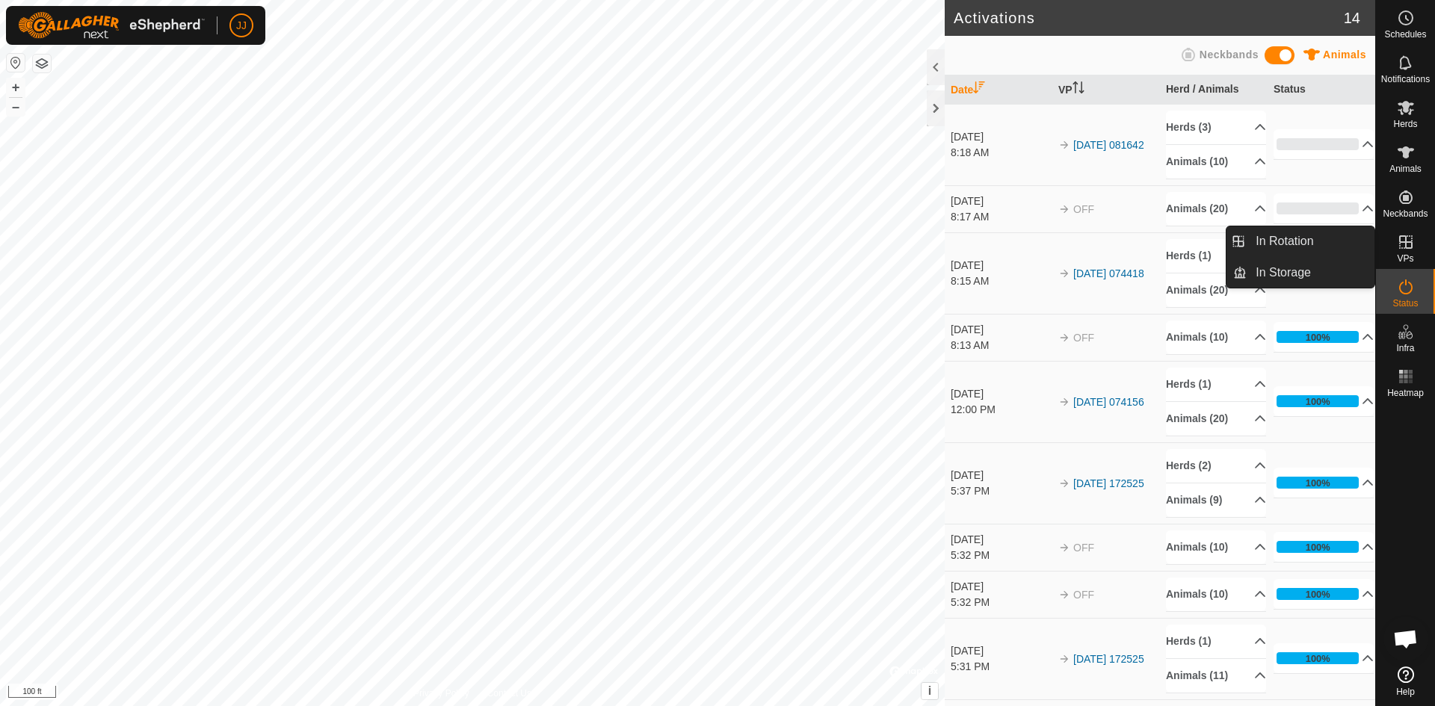
click at [1405, 244] on icon at bounding box center [1405, 241] width 13 height 13
click at [1317, 248] on link "In Rotation" at bounding box center [1311, 241] width 128 height 30
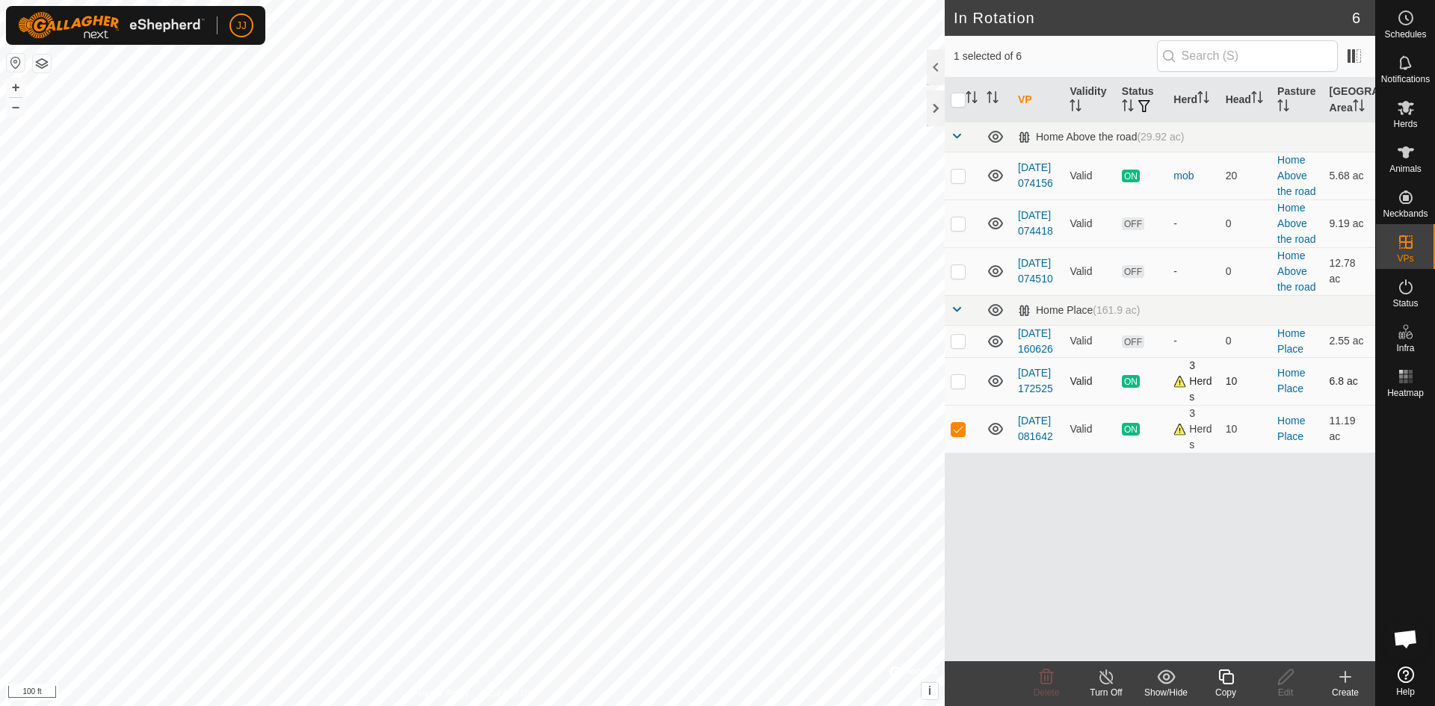
click at [954, 387] on p-checkbox at bounding box center [958, 381] width 15 height 12
checkbox input "true"
click at [960, 435] on p-checkbox at bounding box center [958, 429] width 15 height 12
checkbox input "false"
click at [1109, 687] on div "Turn Off" at bounding box center [1106, 692] width 60 height 13
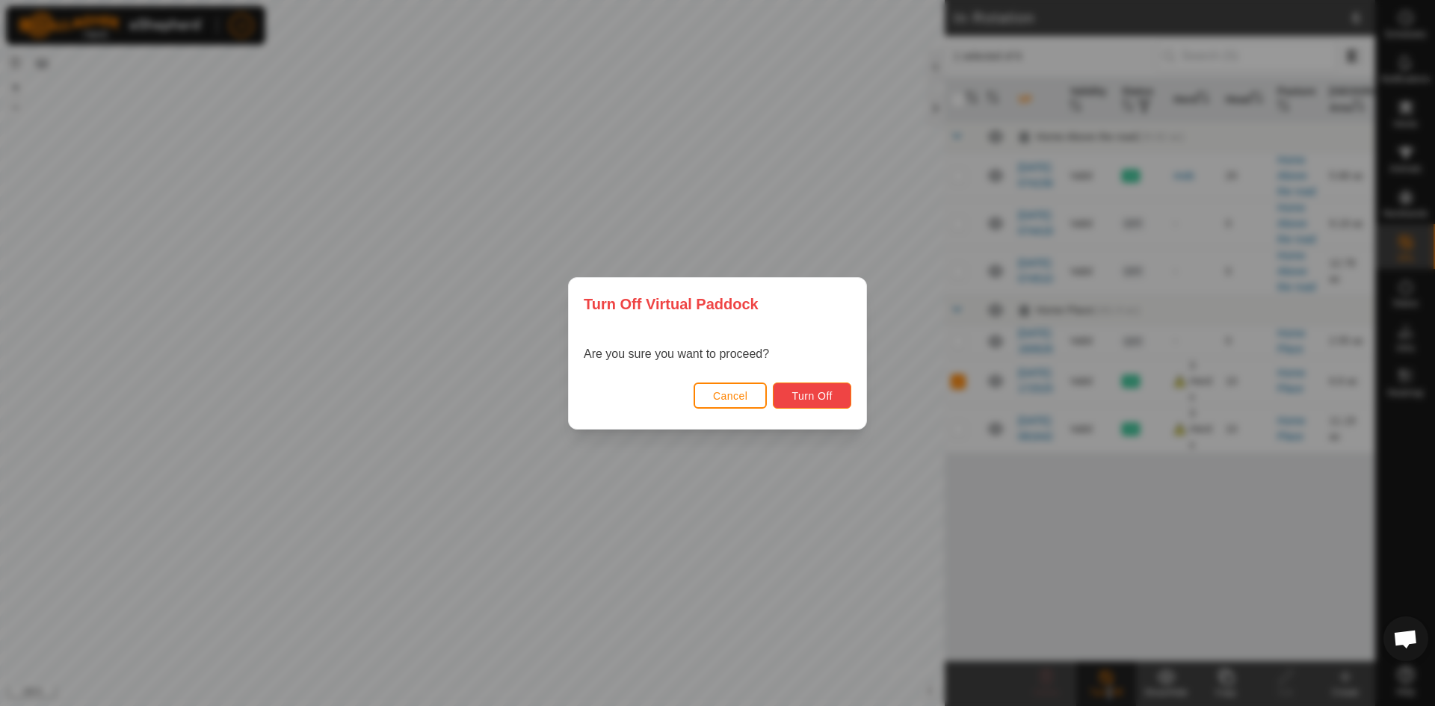
click at [832, 402] on button "Turn Off" at bounding box center [812, 396] width 78 height 26
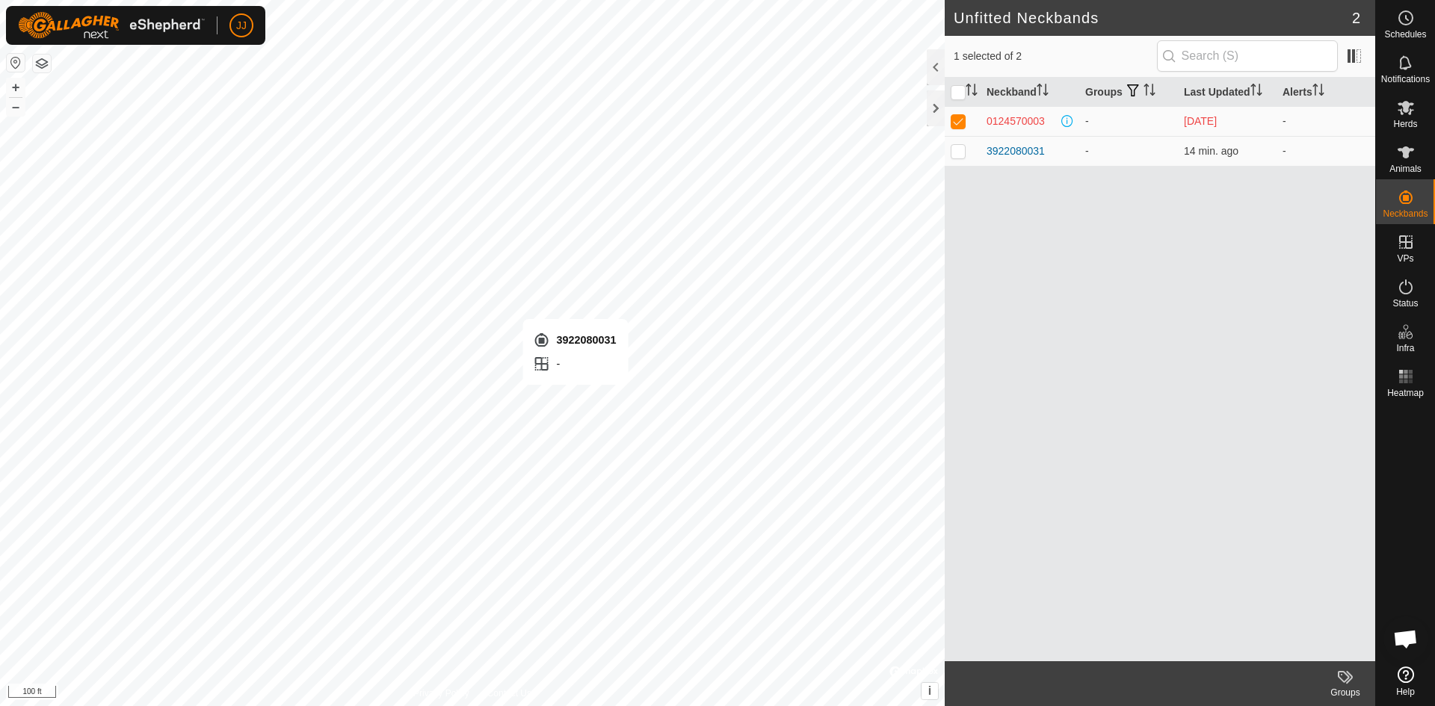
checkbox input "false"
checkbox input "true"
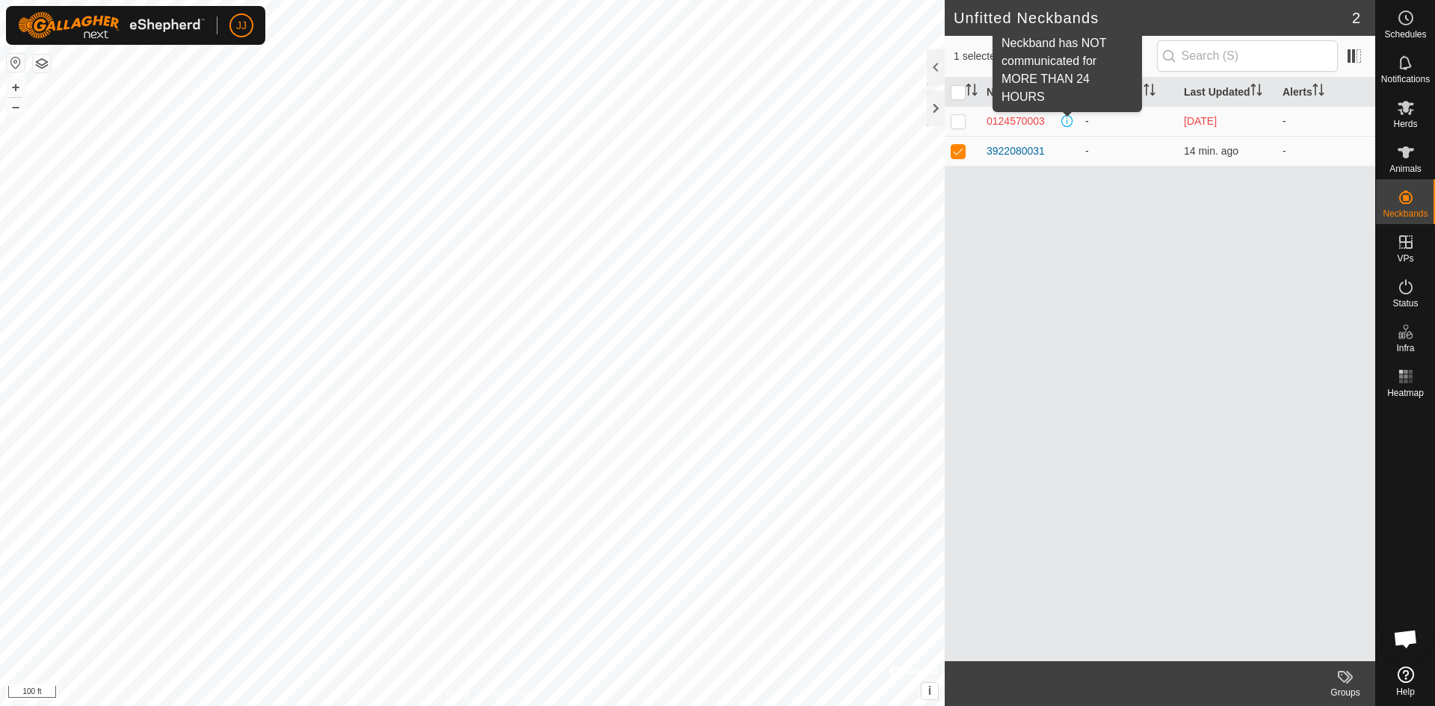
click at [1066, 120] on span at bounding box center [1067, 121] width 12 height 12
click at [1025, 123] on div "0124570003" at bounding box center [1015, 122] width 58 height 16
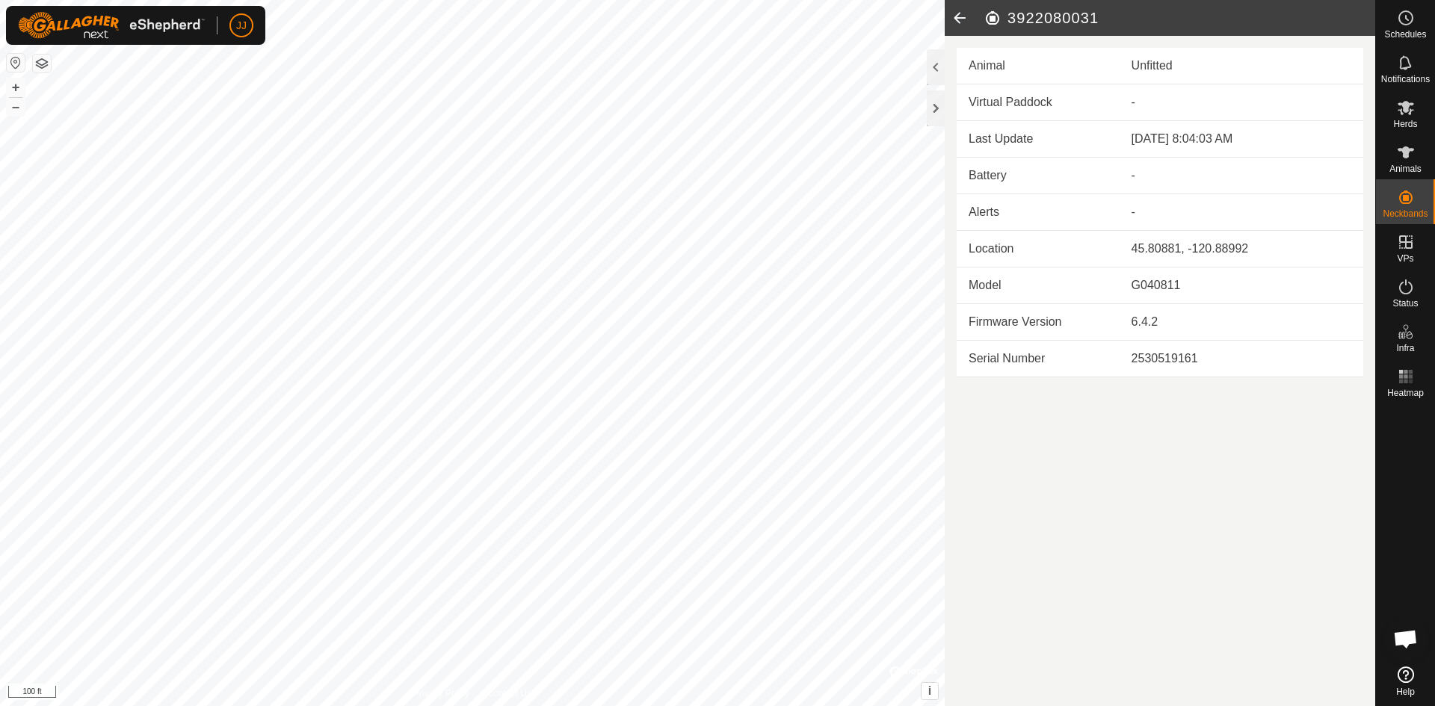
click at [960, 13] on icon at bounding box center [960, 18] width 30 height 36
click at [960, 21] on icon at bounding box center [960, 18] width 30 height 36
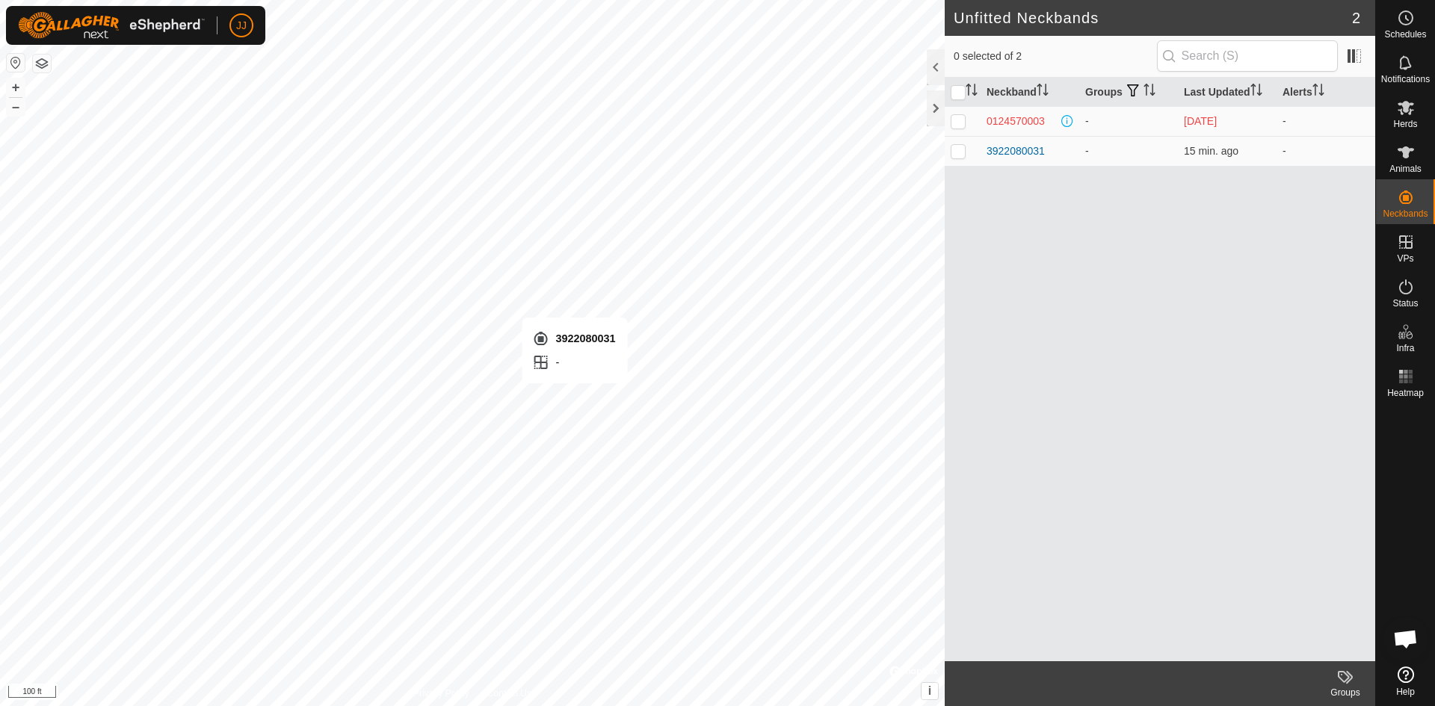
checkbox input "true"
click at [1032, 146] on div "3922080031" at bounding box center [1015, 151] width 58 height 16
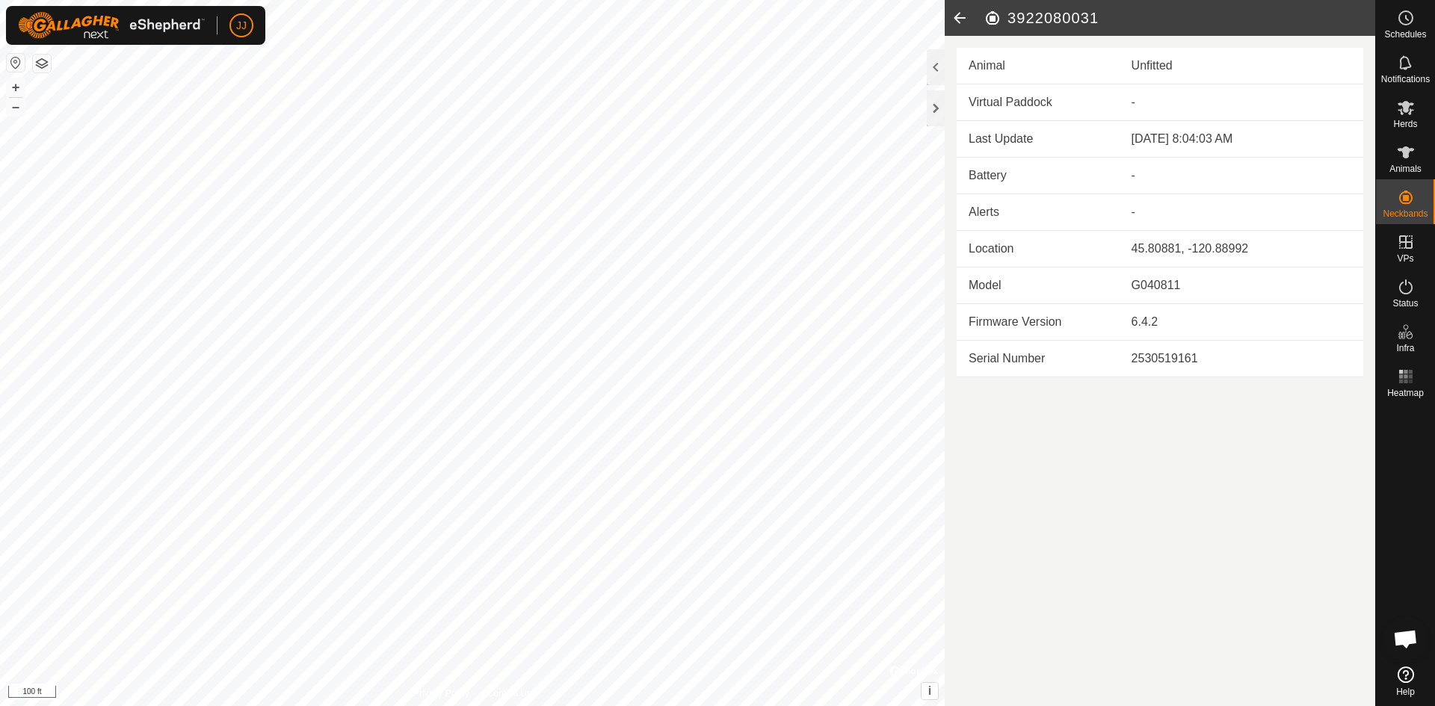
click at [1161, 66] on div "Unfitted" at bounding box center [1241, 66] width 220 height 18
click at [1398, 161] on icon at bounding box center [1406, 152] width 18 height 18
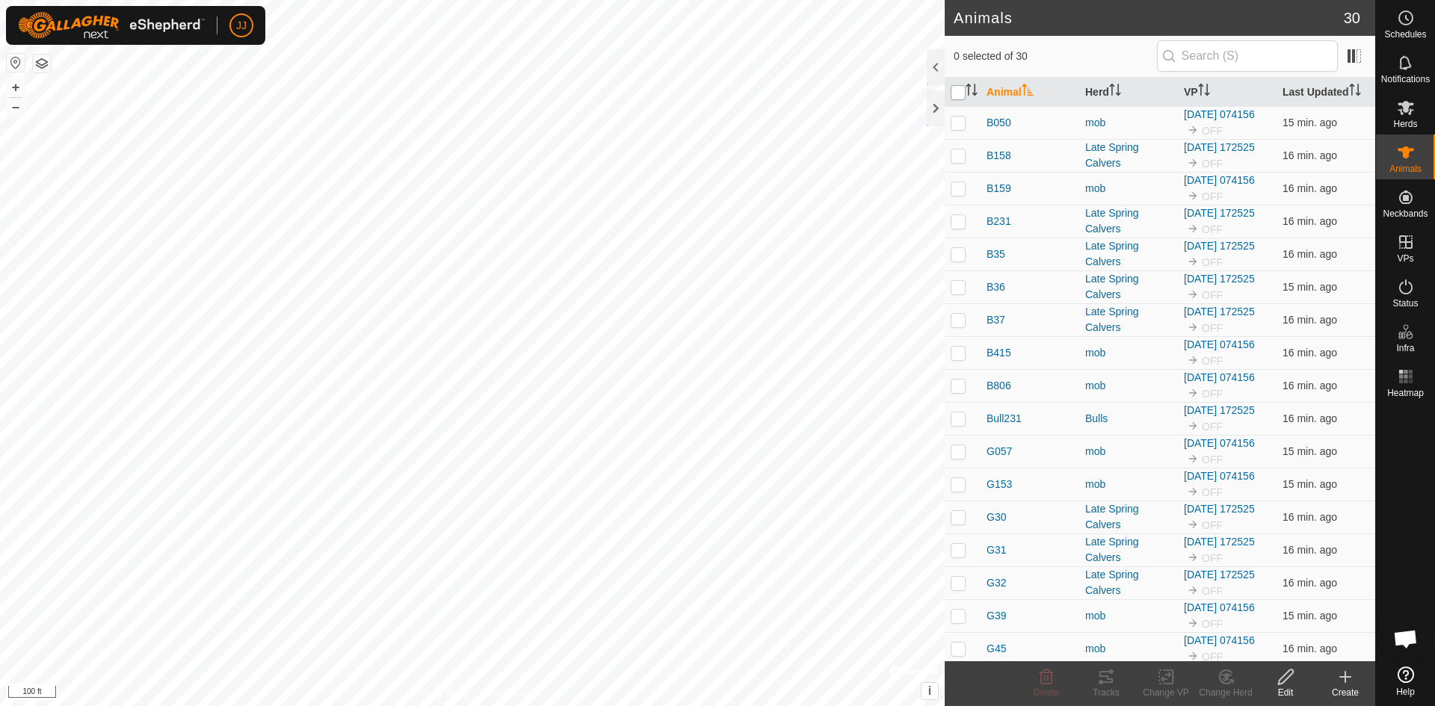
click at [955, 93] on input "checkbox" at bounding box center [958, 92] width 15 height 15
checkbox input "true"
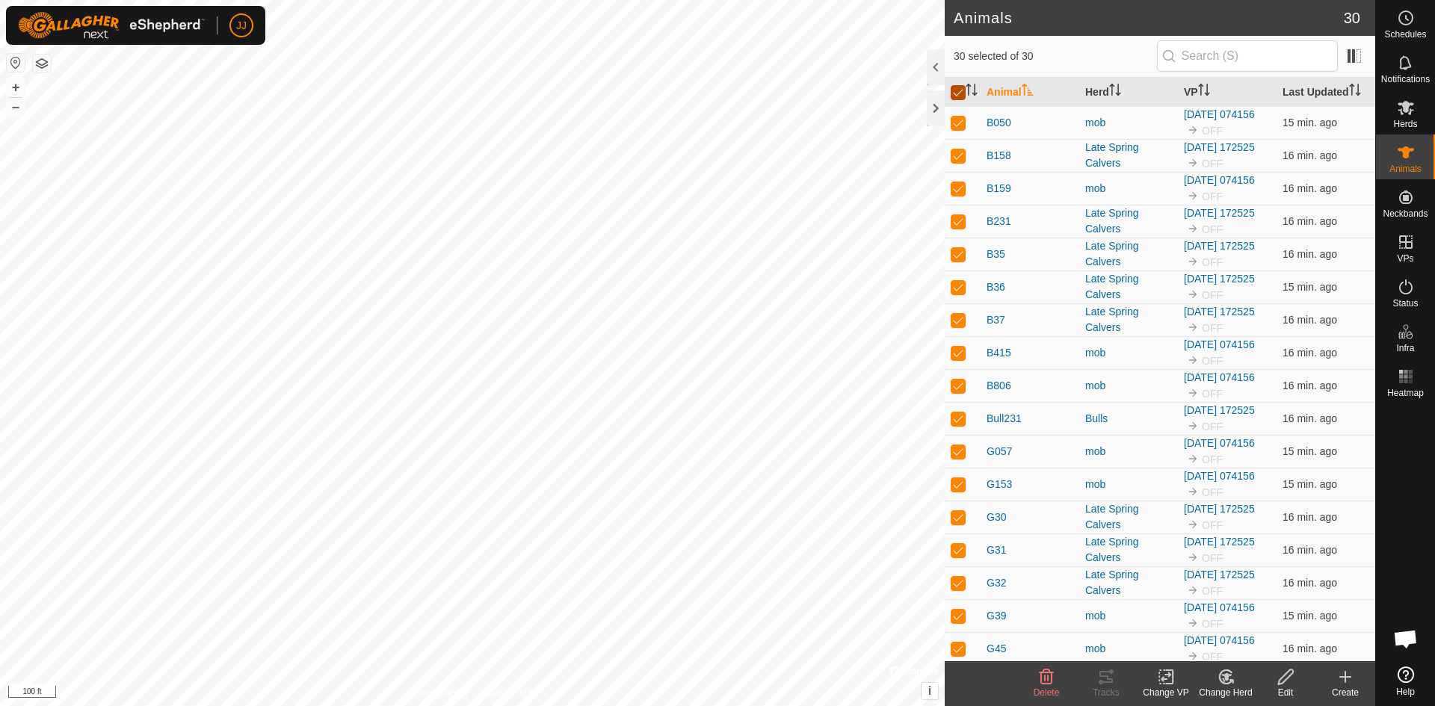
checkbox input "true"
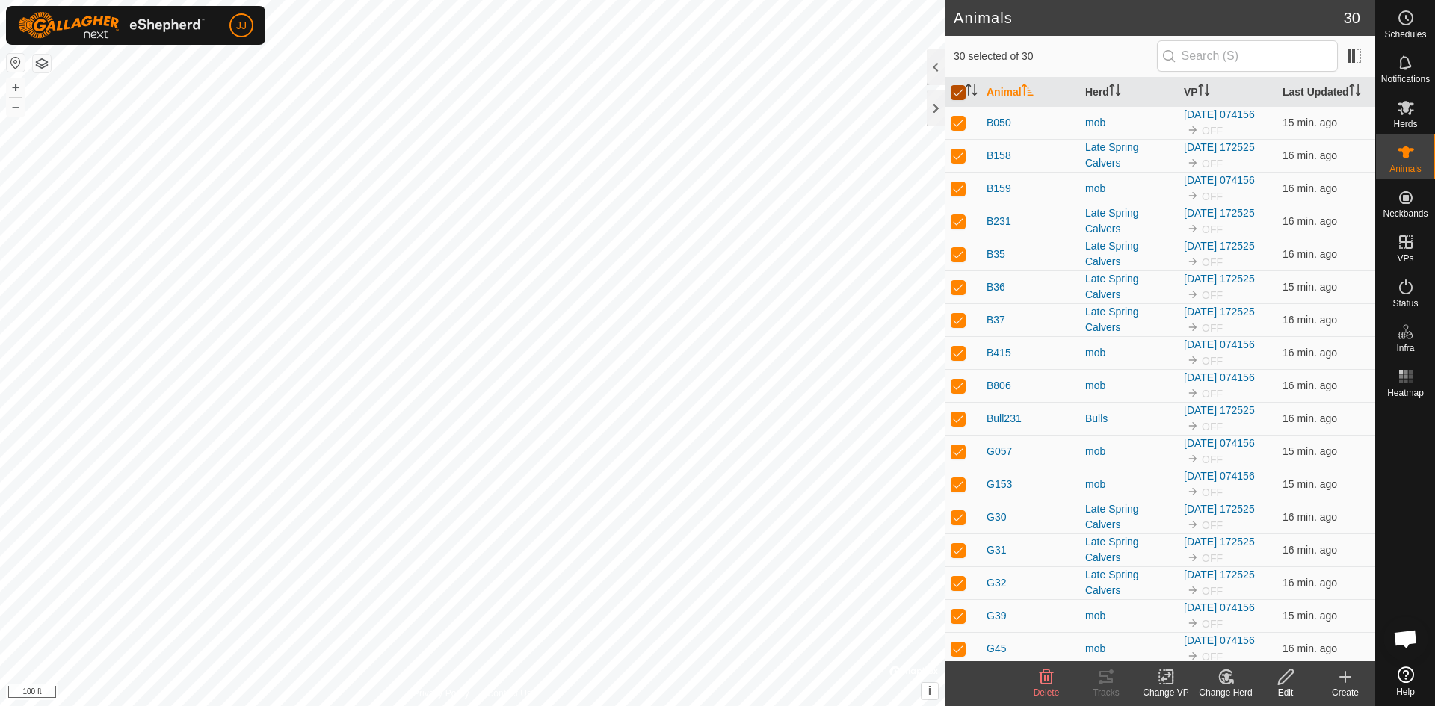
checkbox input "true"
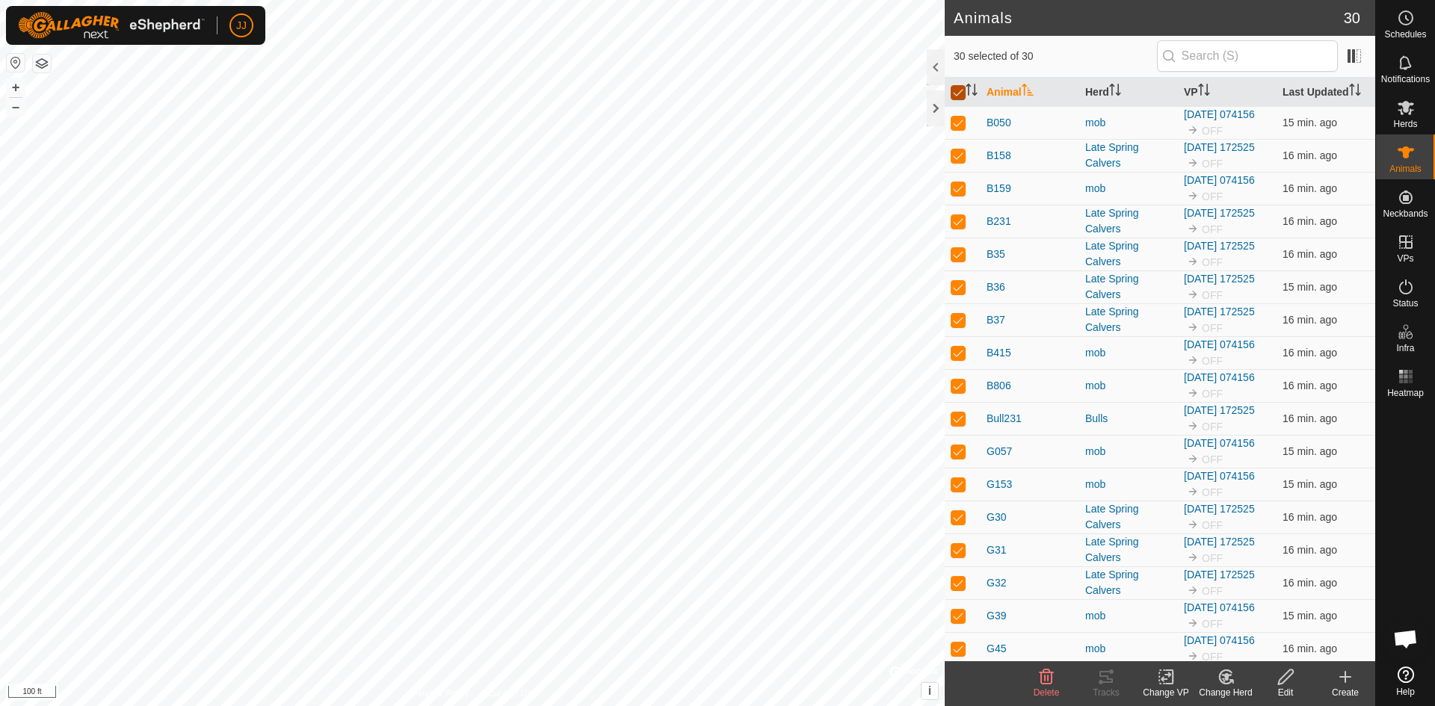
checkbox input "true"
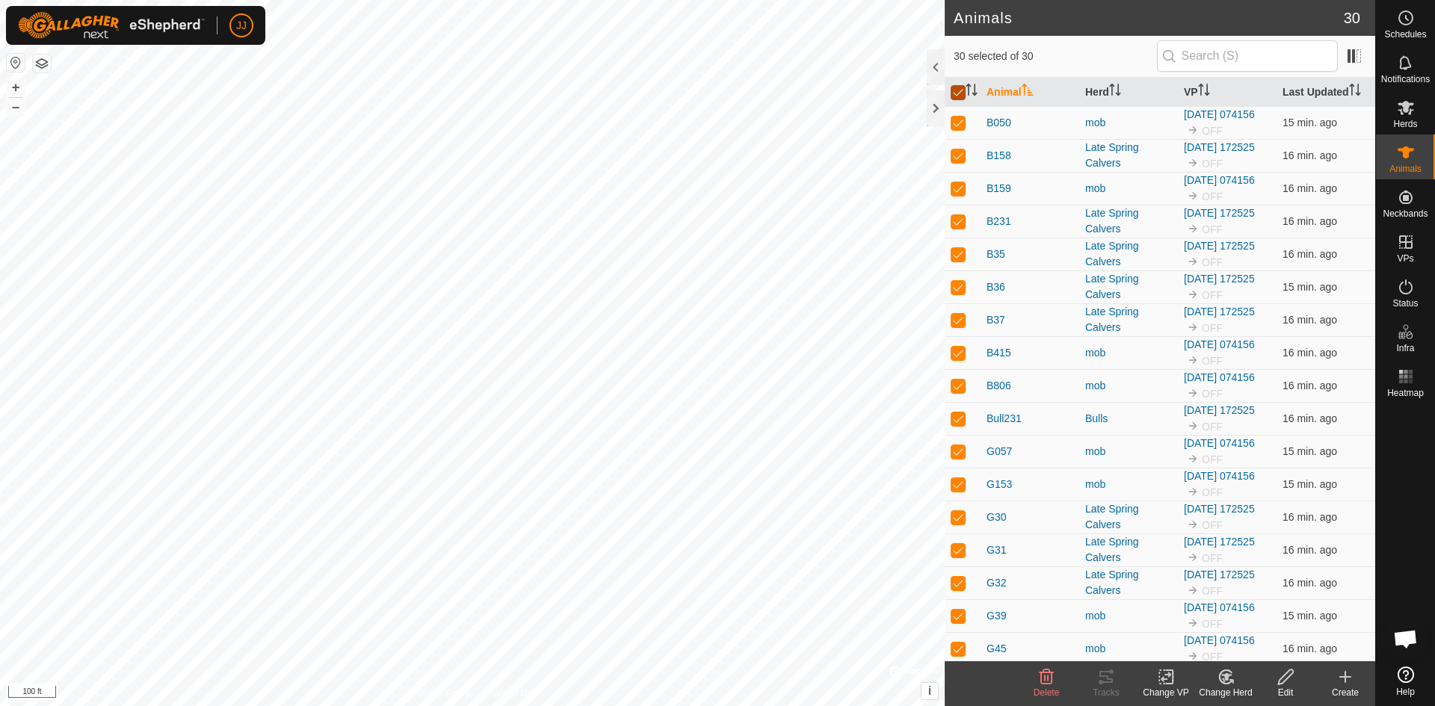
checkbox input "true"
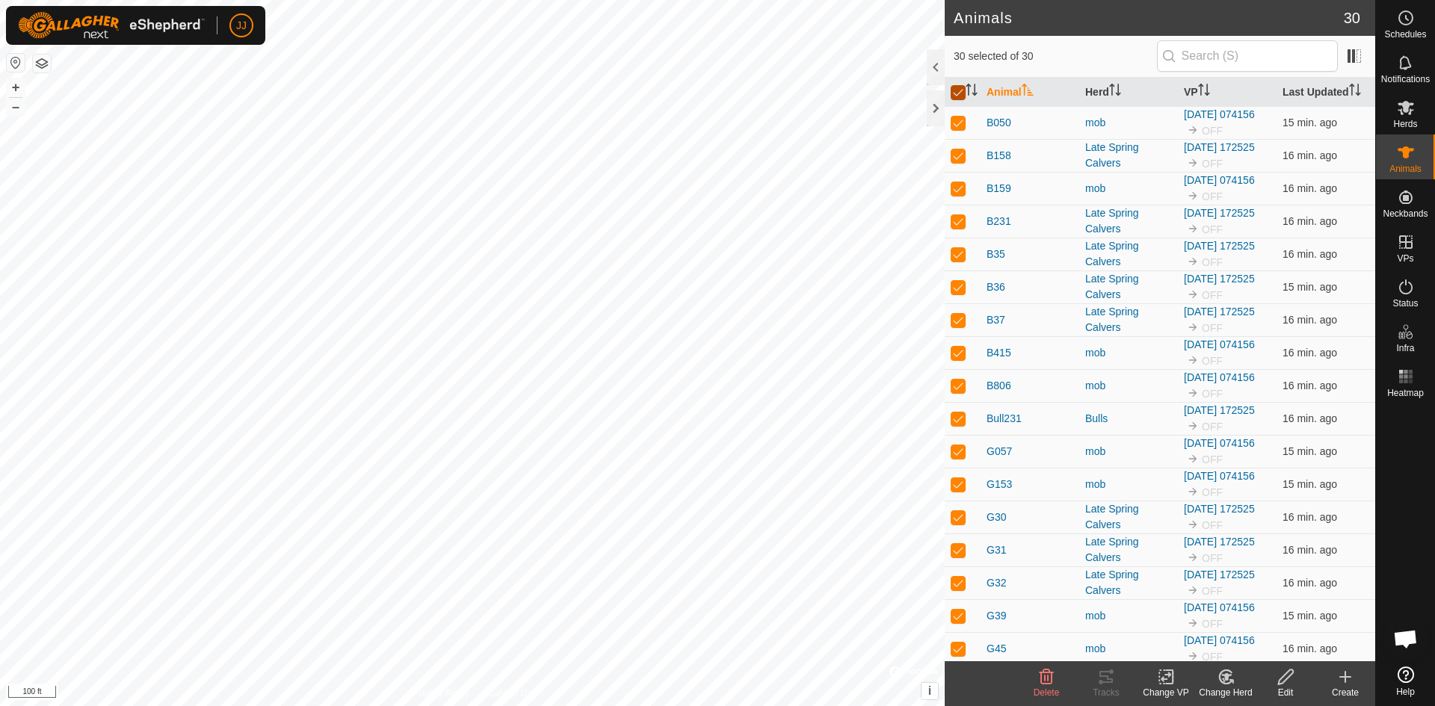
checkbox input "true"
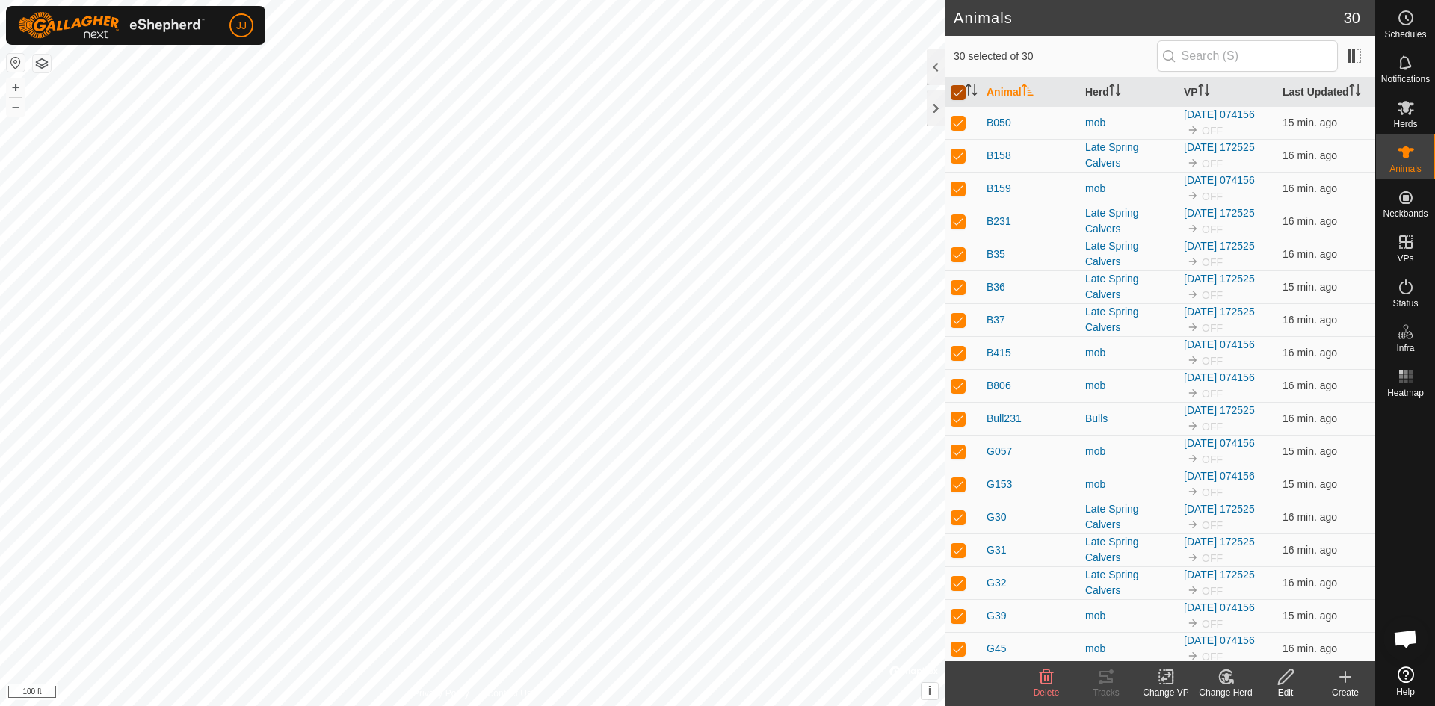
checkbox input "true"
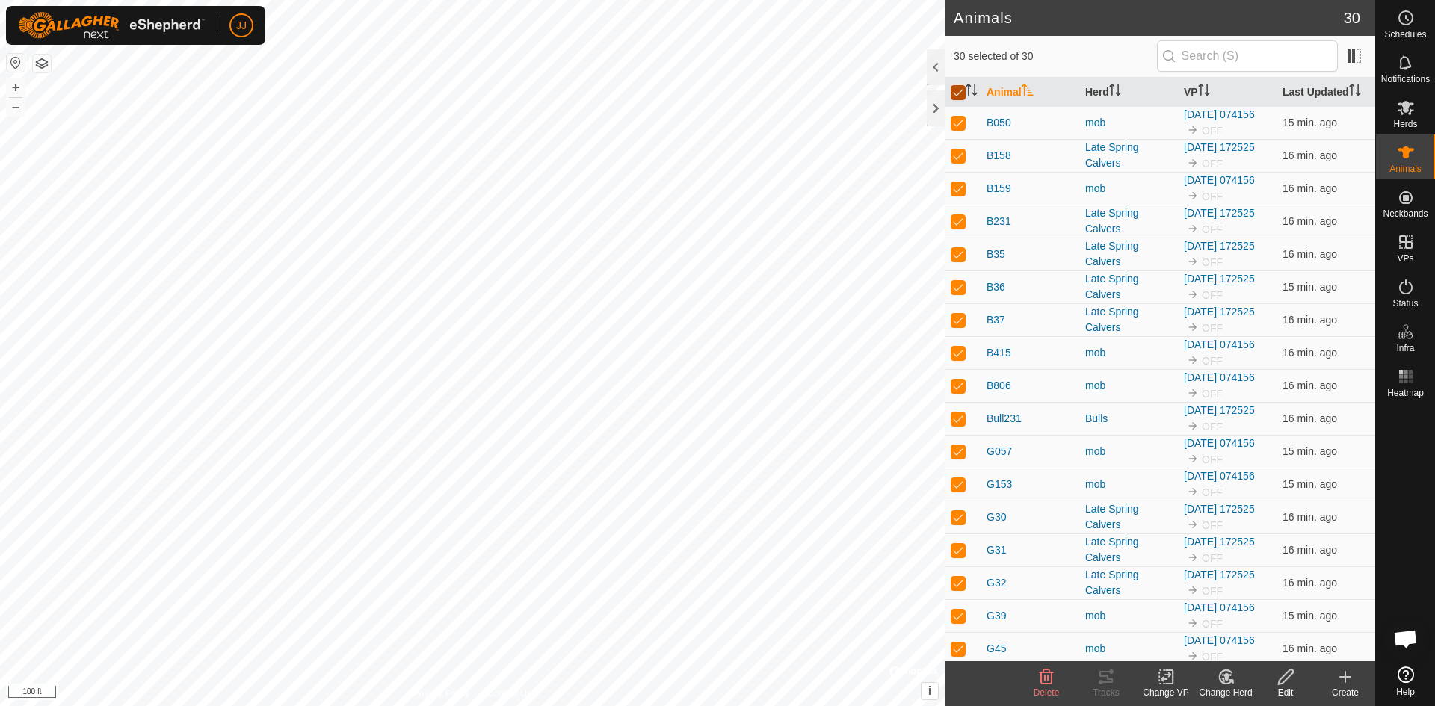
click at [955, 93] on input "checkbox" at bounding box center [958, 92] width 15 height 15
checkbox input "false"
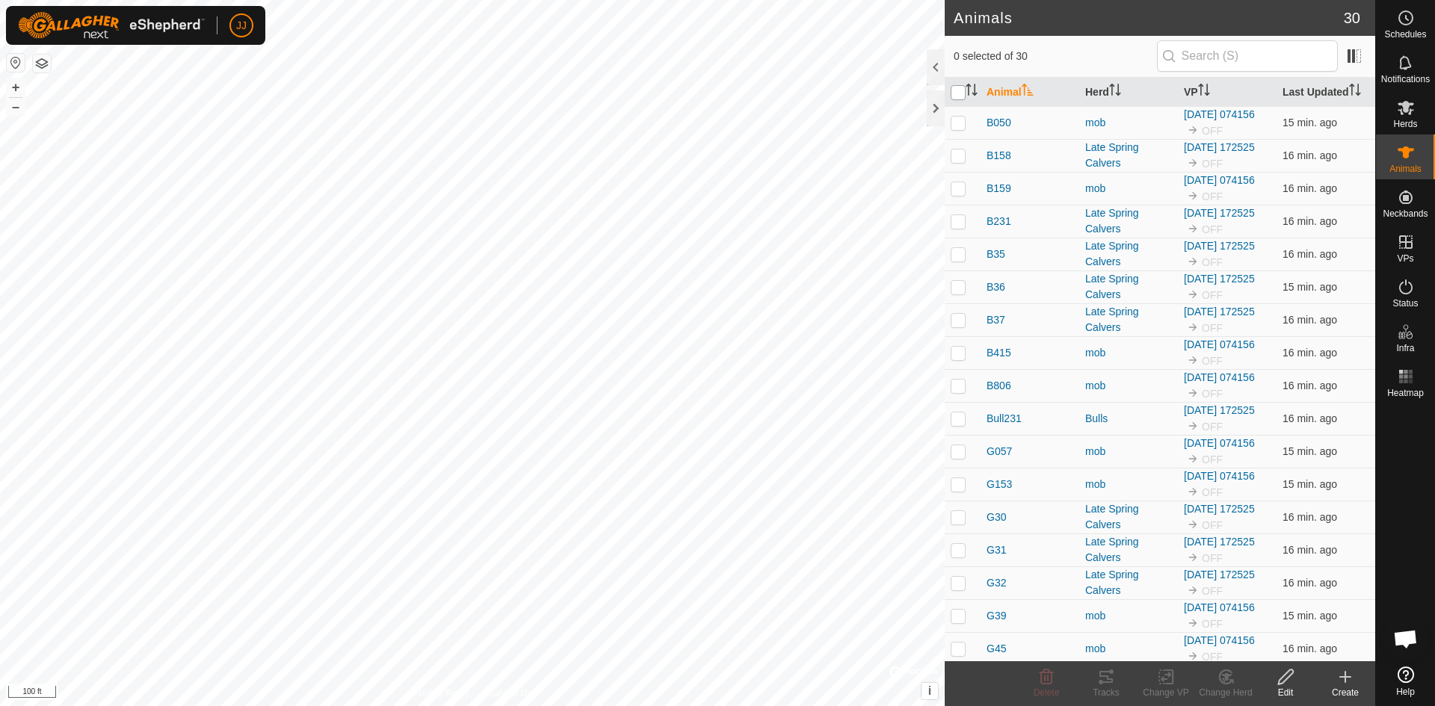
checkbox input "false"
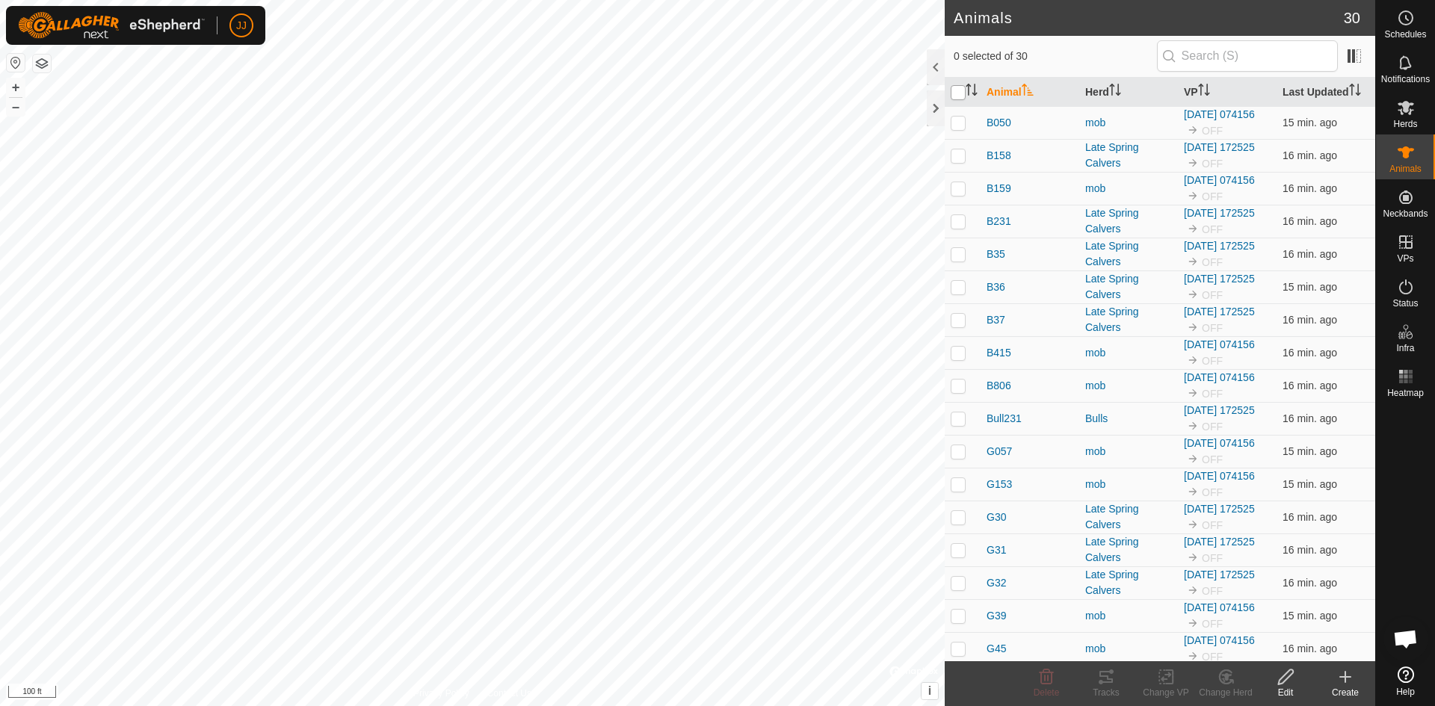
checkbox input "false"
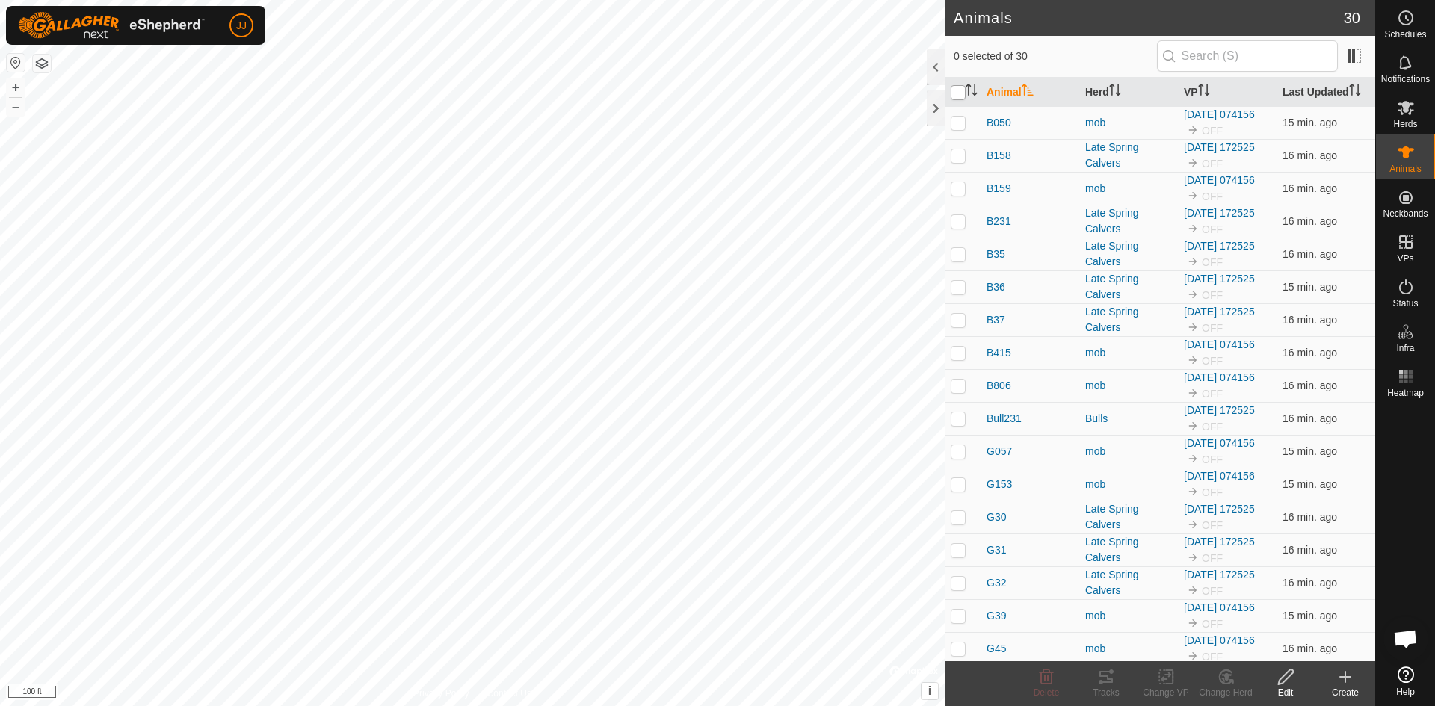
checkbox input "false"
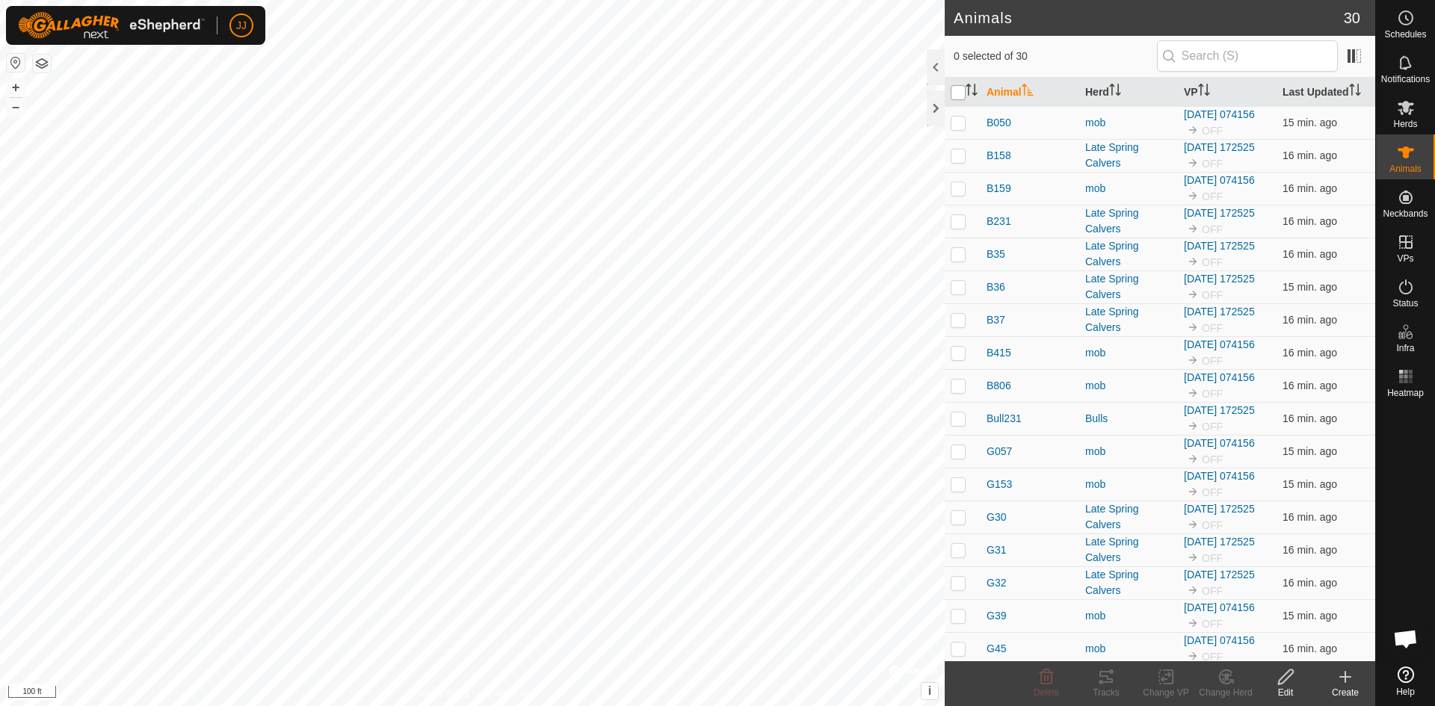
checkbox input "false"
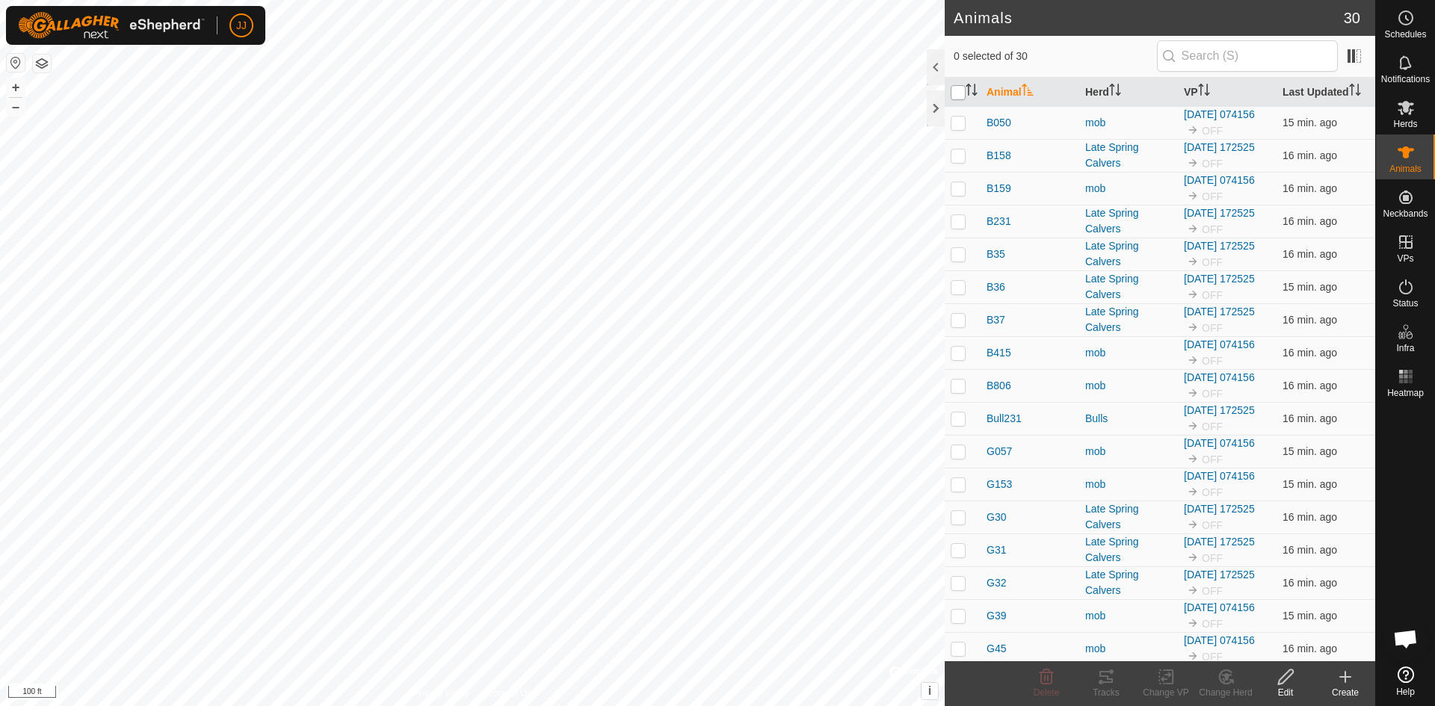
checkbox input "false"
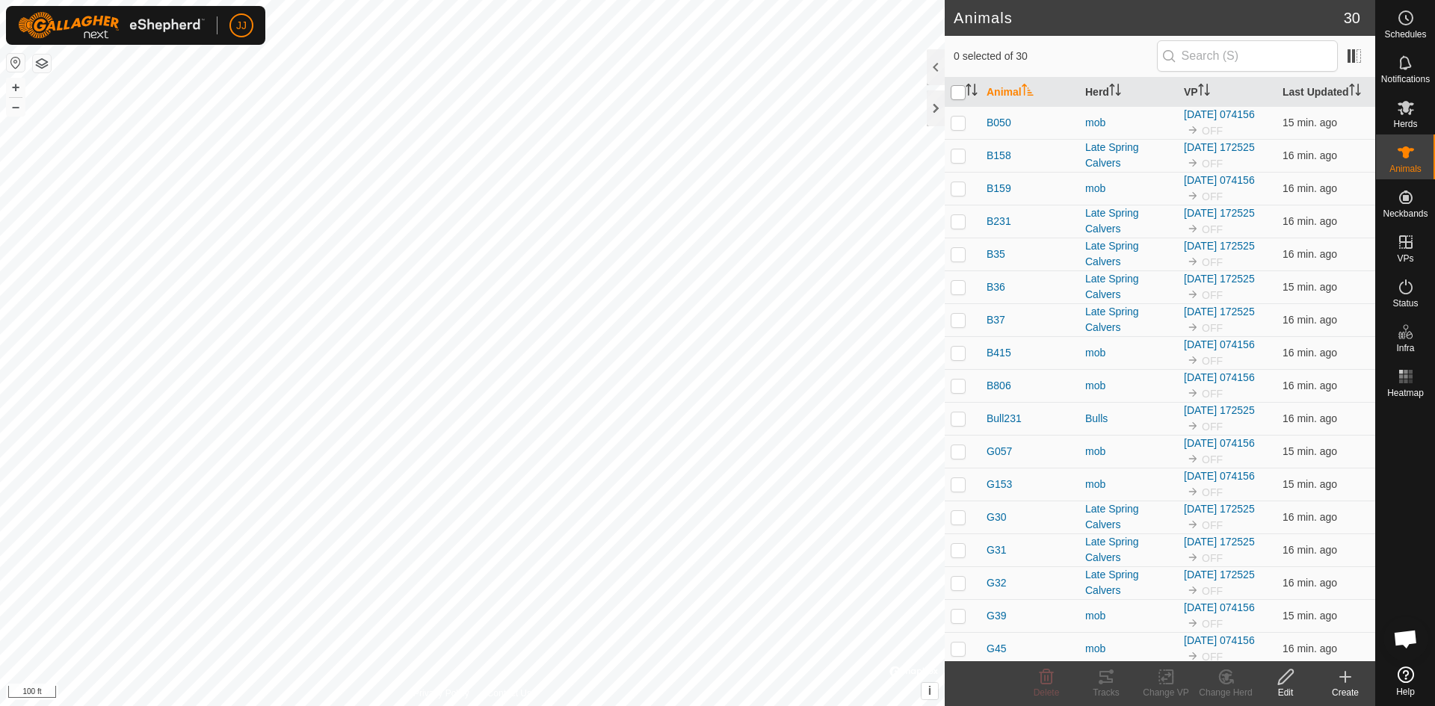
checkbox input "false"
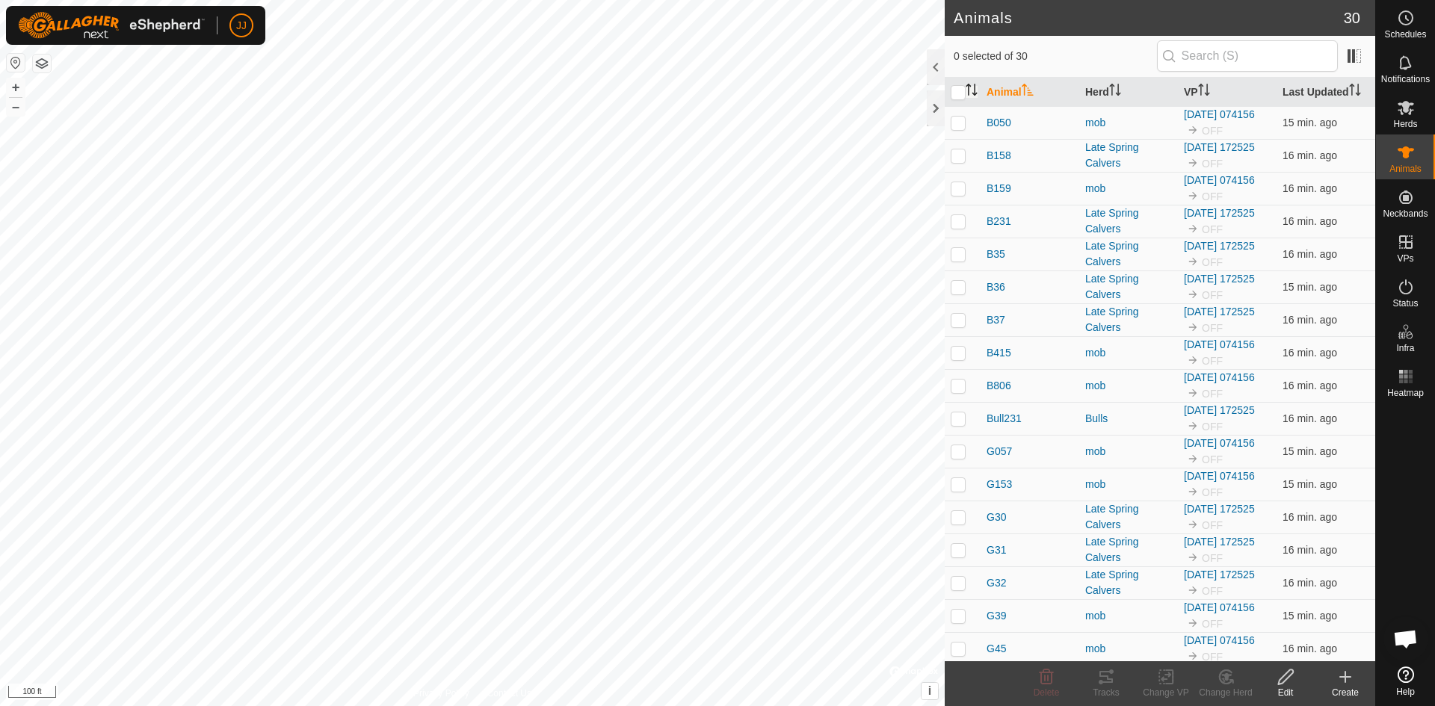
click at [971, 90] on icon "Activate to sort" at bounding box center [972, 90] width 12 height 12
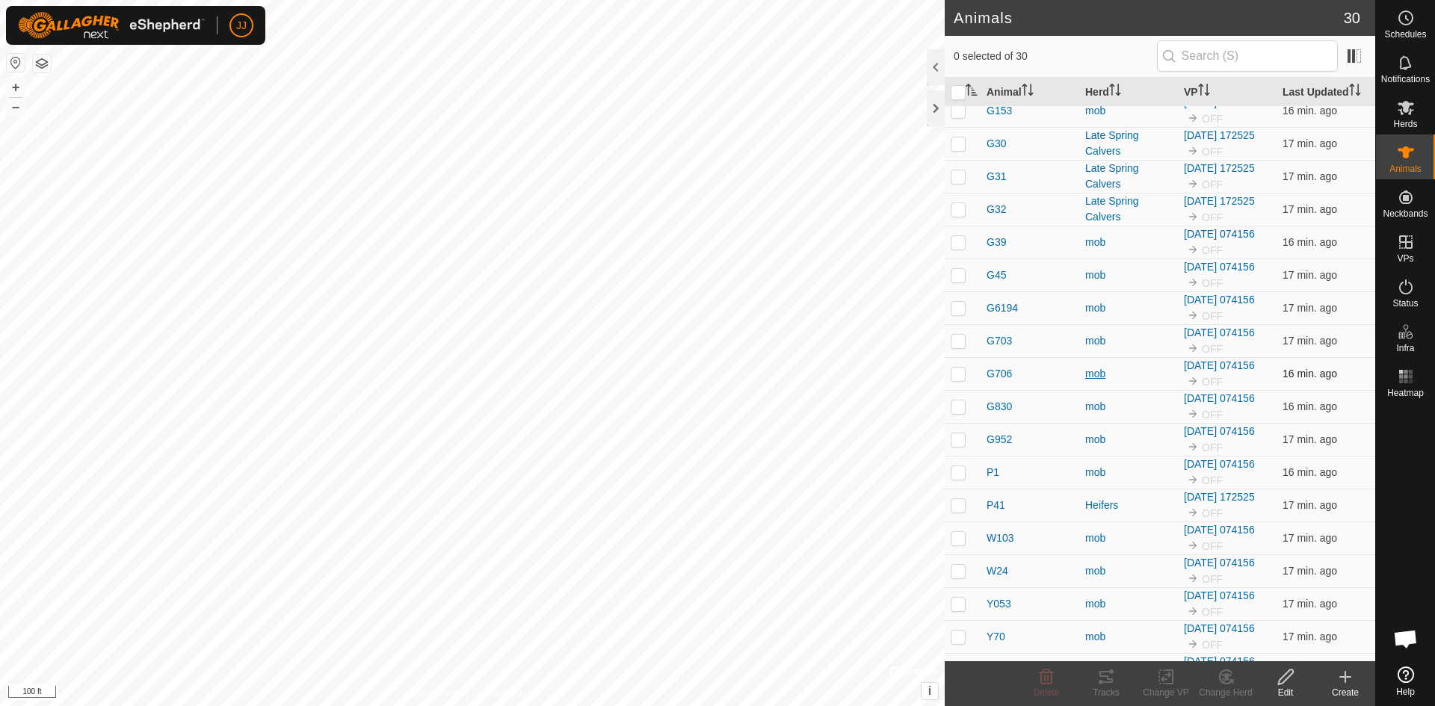
scroll to position [432, 0]
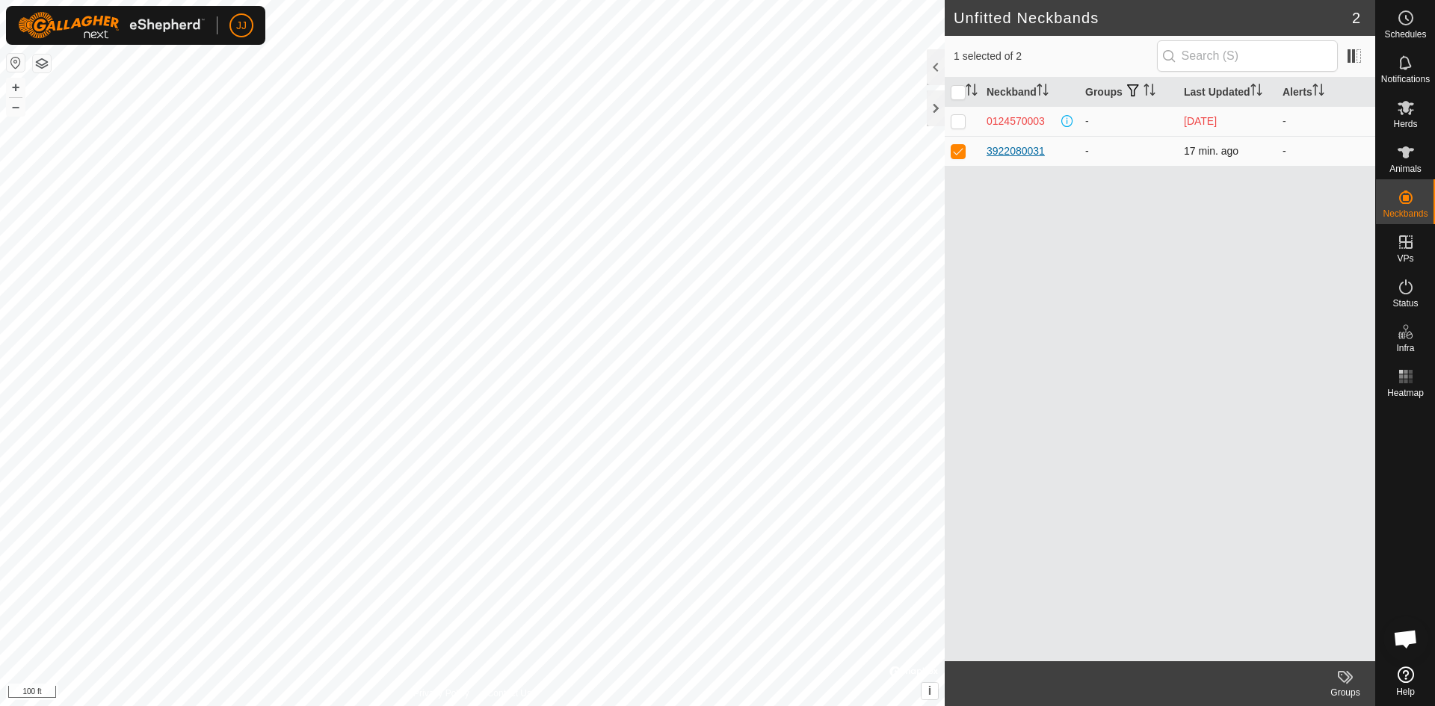
click at [1007, 149] on div "3922080031" at bounding box center [1015, 151] width 58 height 16
